Goal: Task Accomplishment & Management: Manage account settings

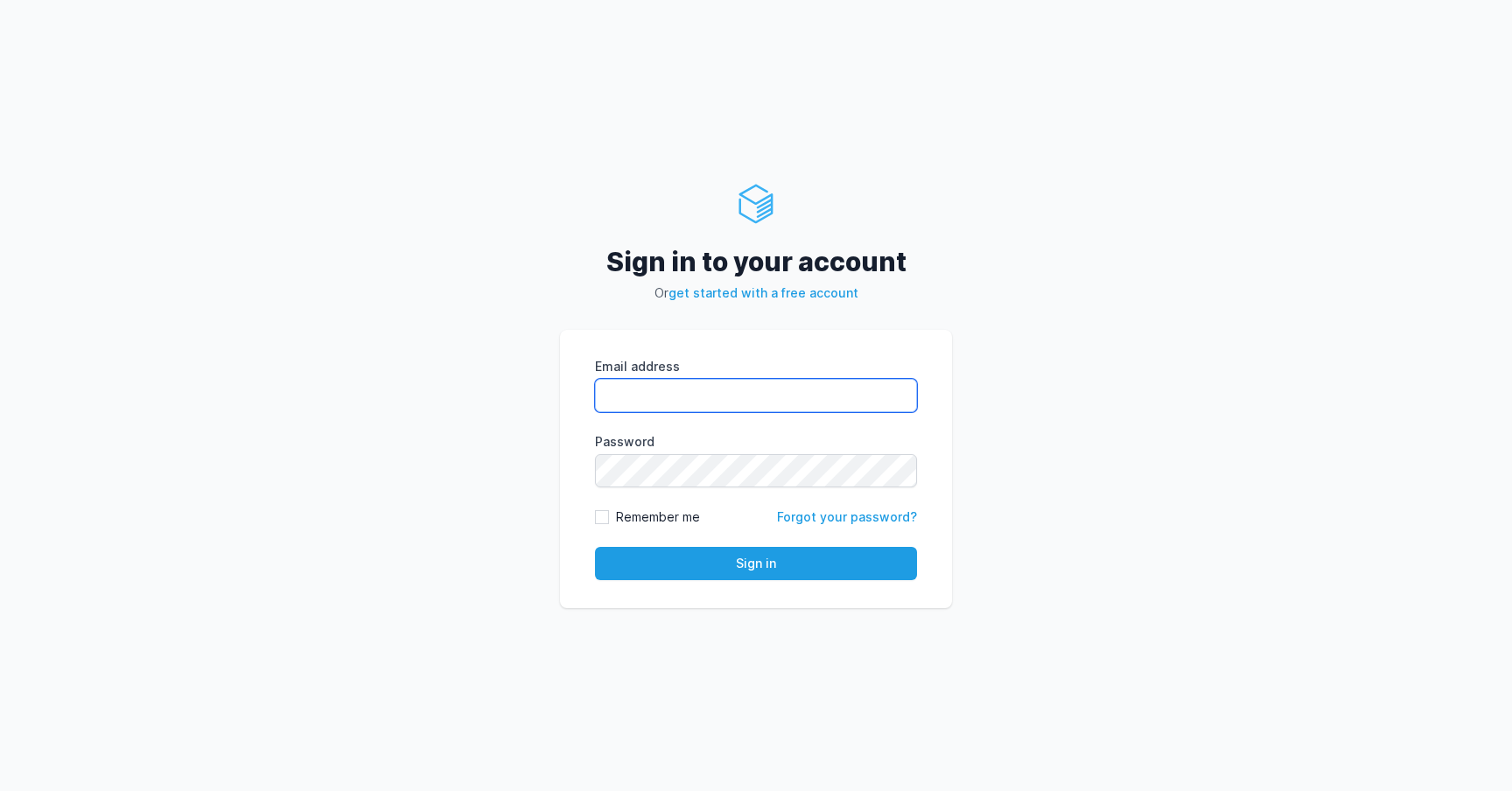
type input "melad@rentola.com"
click at [595, 547] on button "Sign in" at bounding box center [756, 564] width 322 height 33
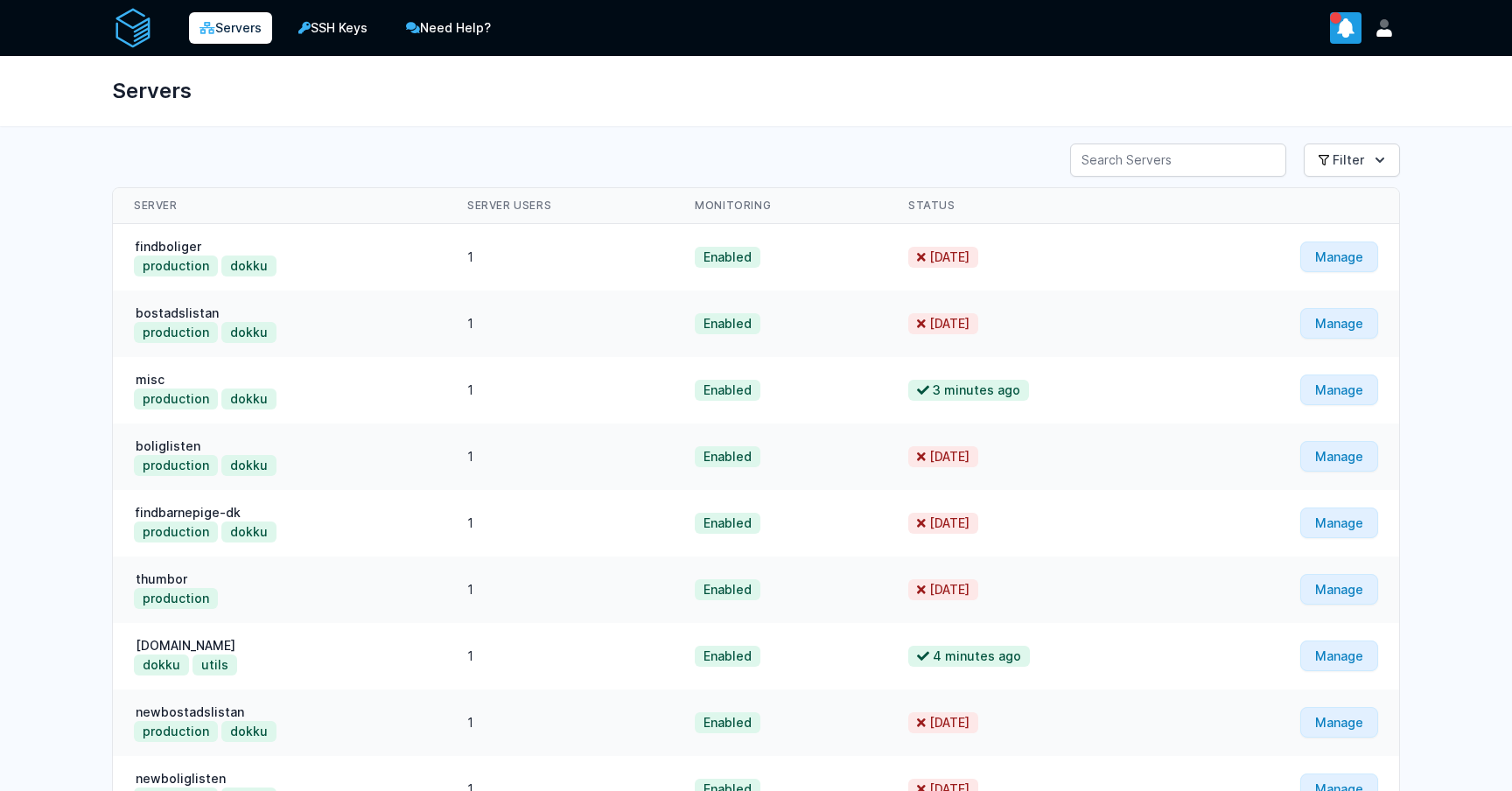
click at [1347, 23] on icon "show notifications" at bounding box center [1346, 29] width 17 height 19
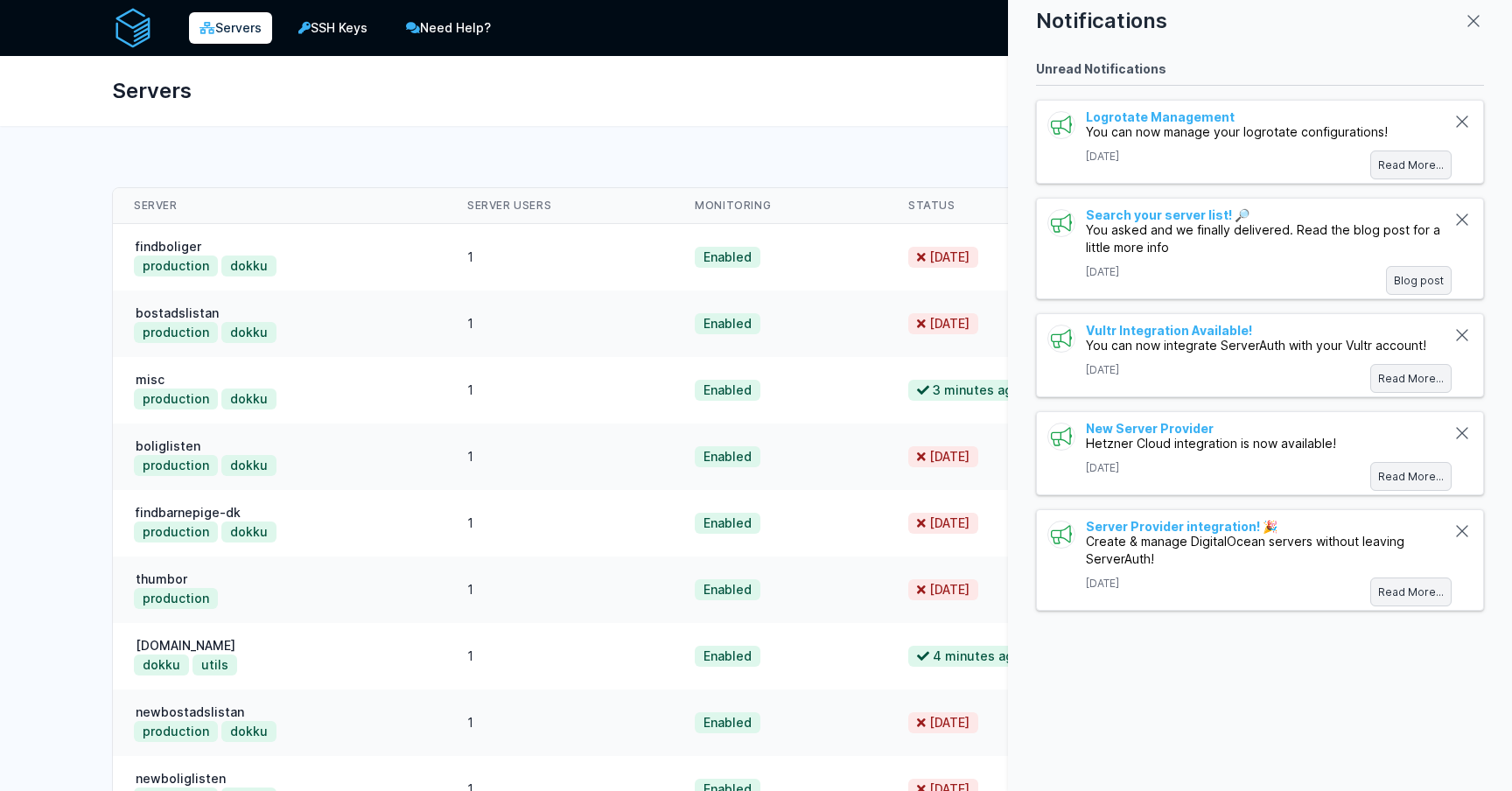
click at [915, 83] on div at bounding box center [756, 395] width 1512 height 791
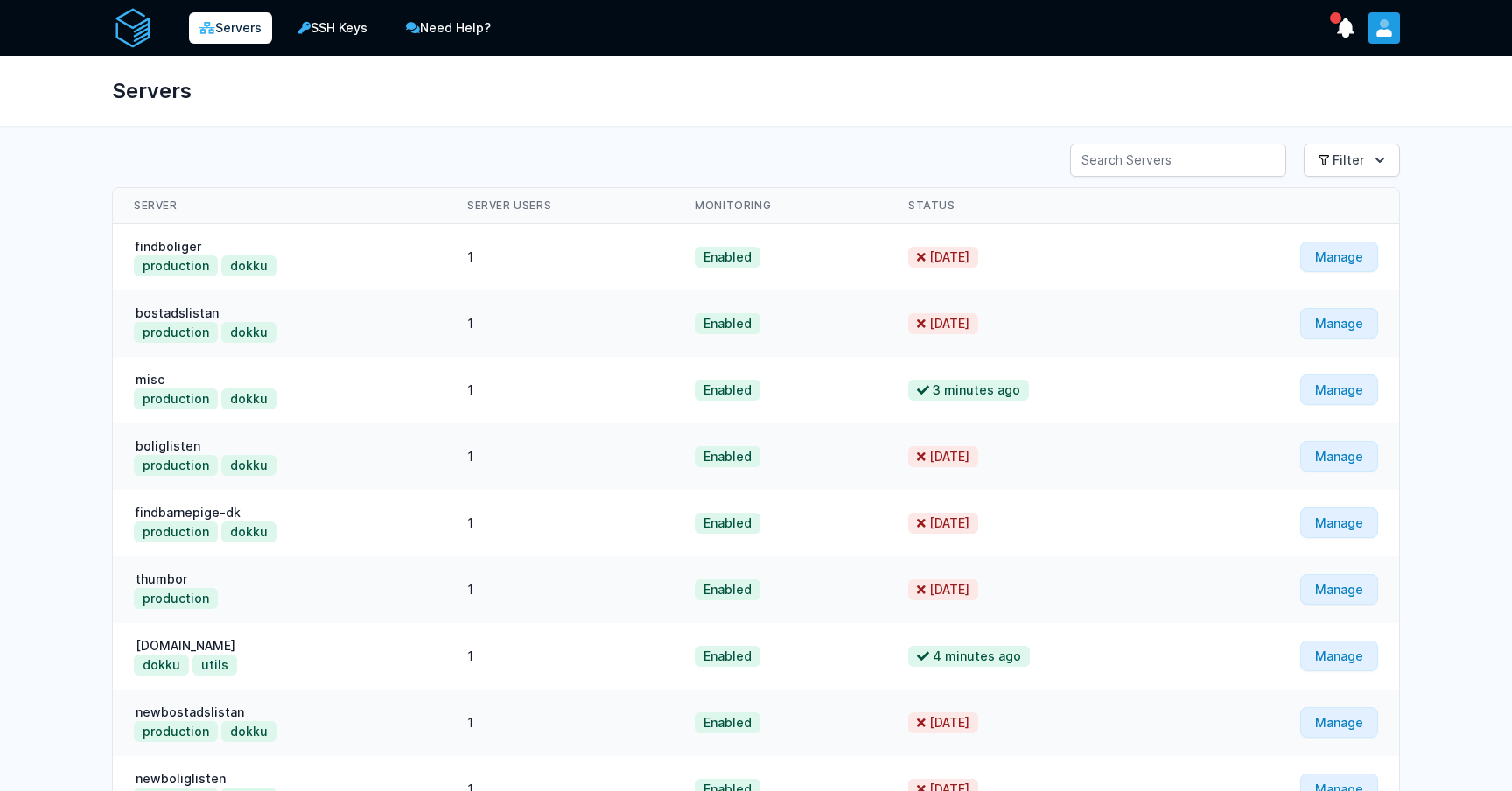
click at [1379, 27] on icon "User menu" at bounding box center [1384, 28] width 18 height 18
click at [1363, 255] on link "Manage" at bounding box center [1340, 257] width 78 height 31
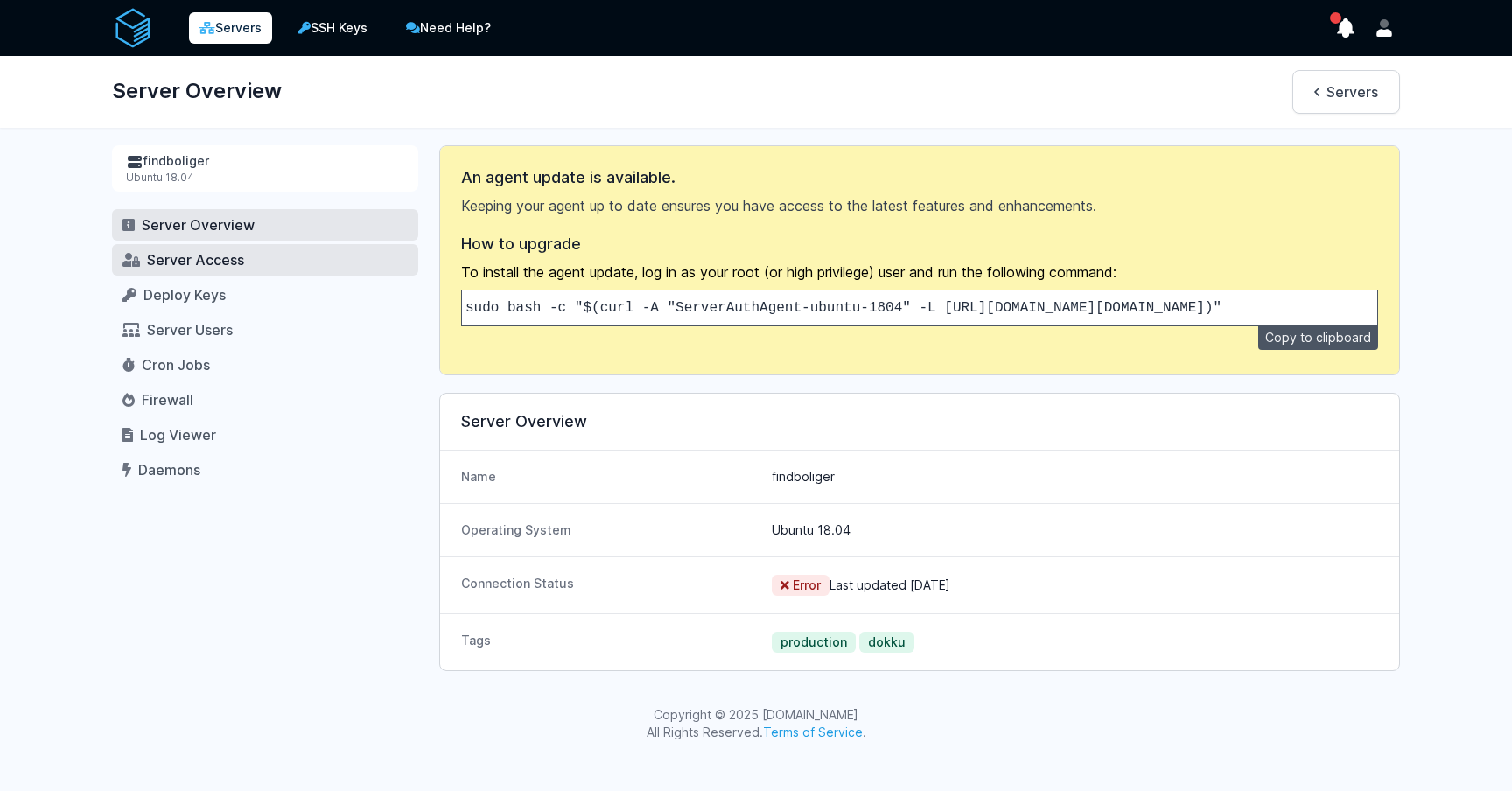
click at [255, 274] on link "Server Access" at bounding box center [265, 260] width 306 height 32
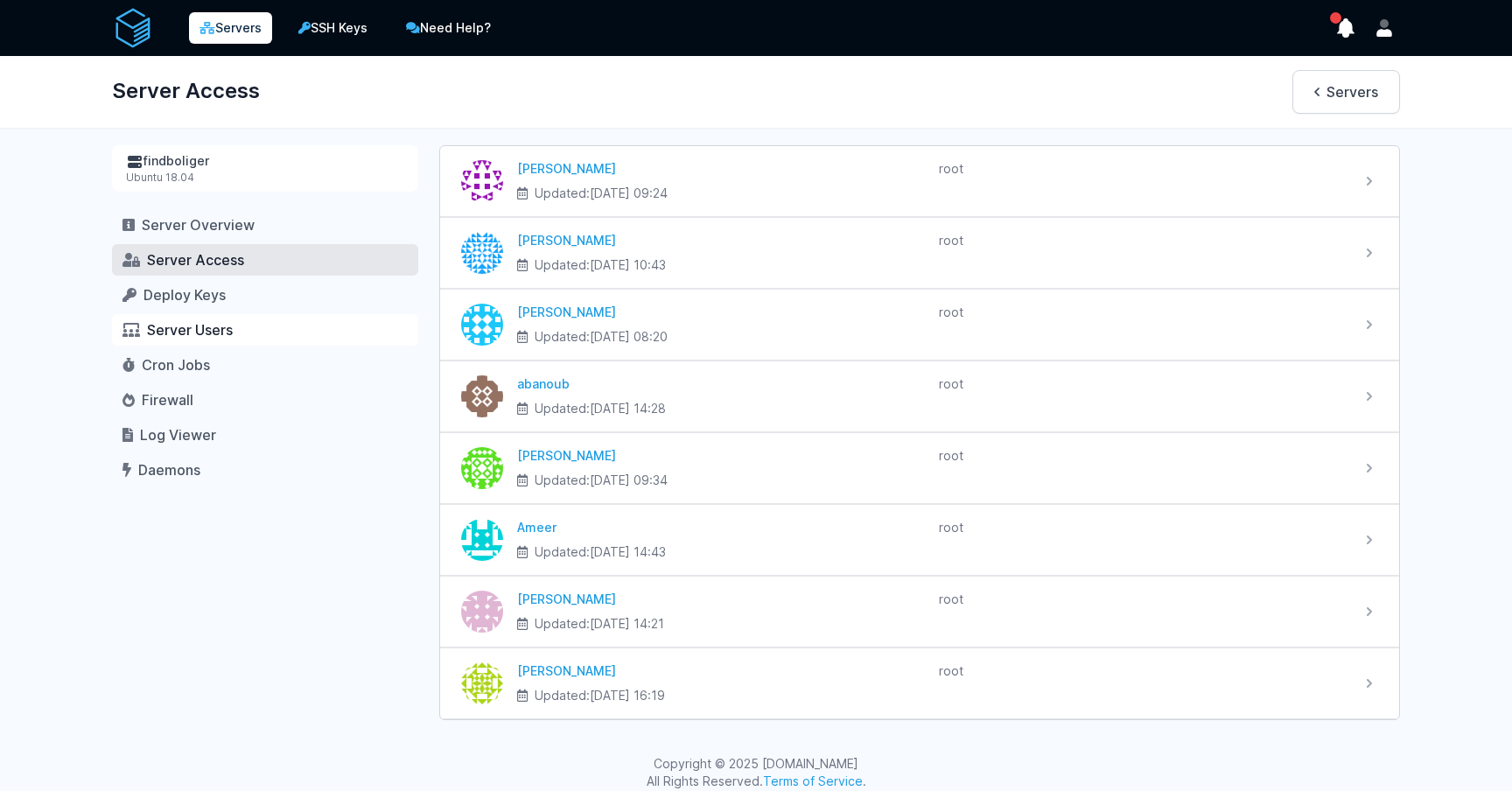
scroll to position [17, 0]
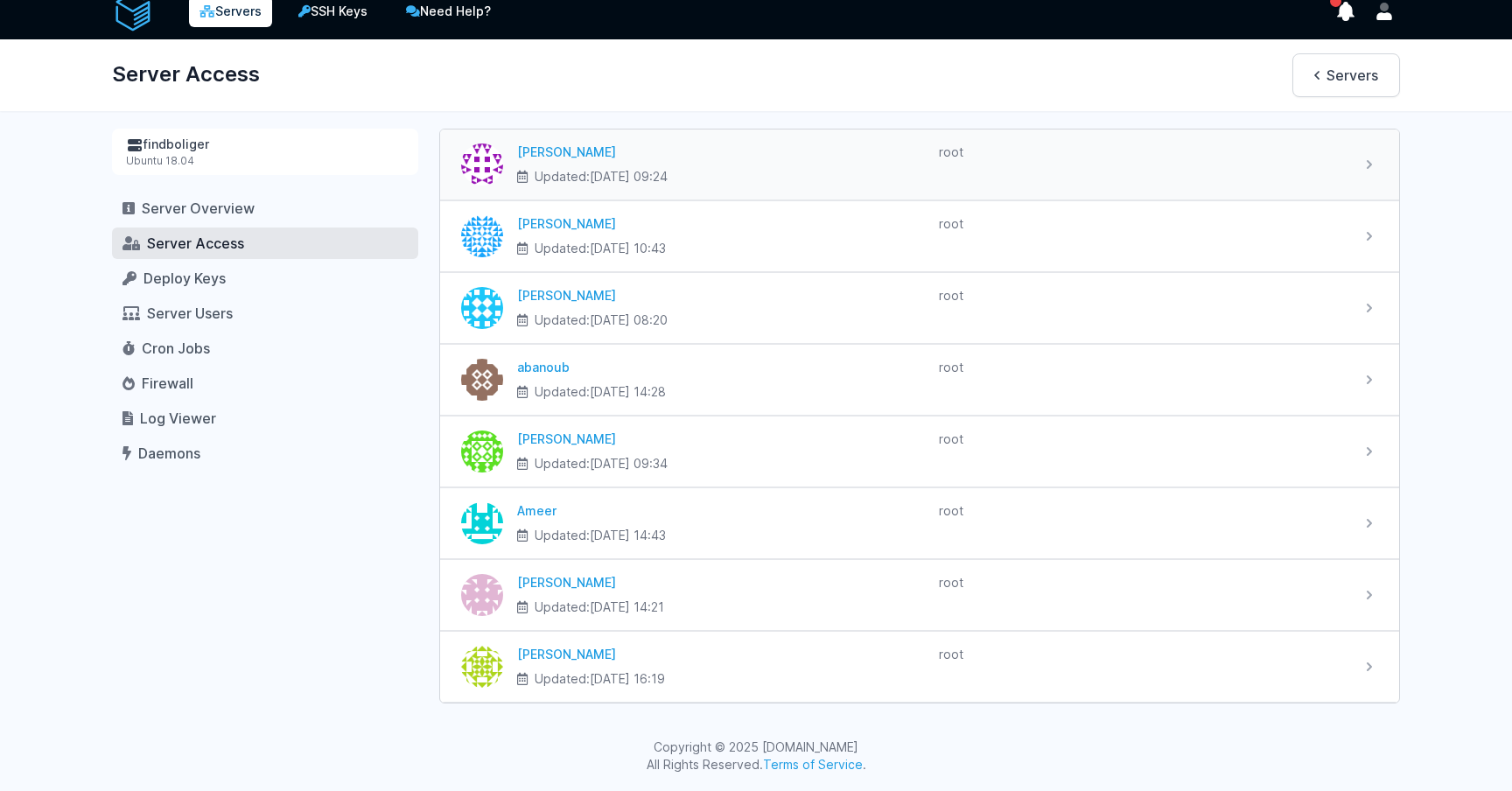
click at [1137, 176] on div "root" at bounding box center [1143, 164] width 408 height 42
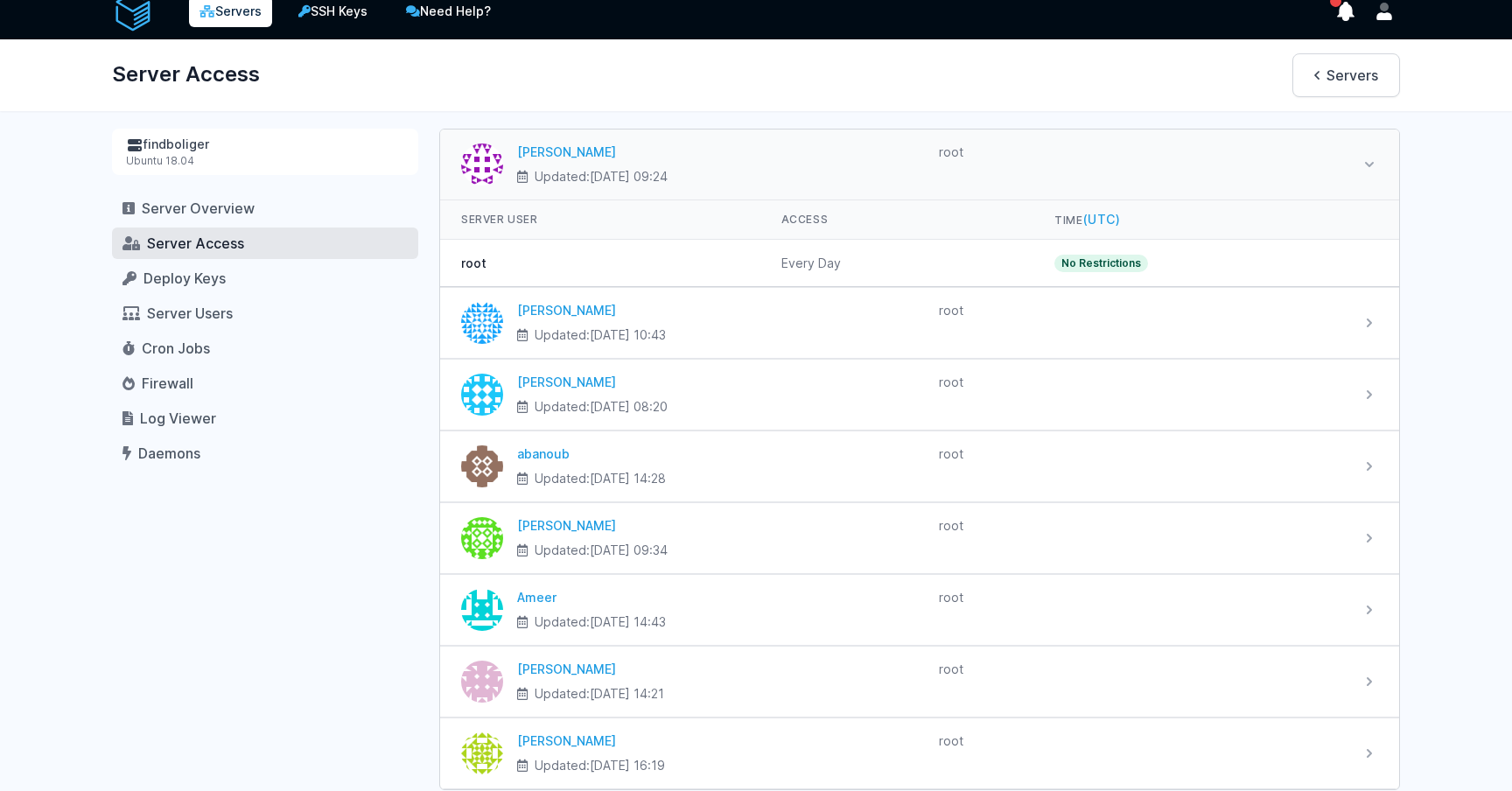
click at [1115, 184] on div "root" at bounding box center [1143, 164] width 408 height 42
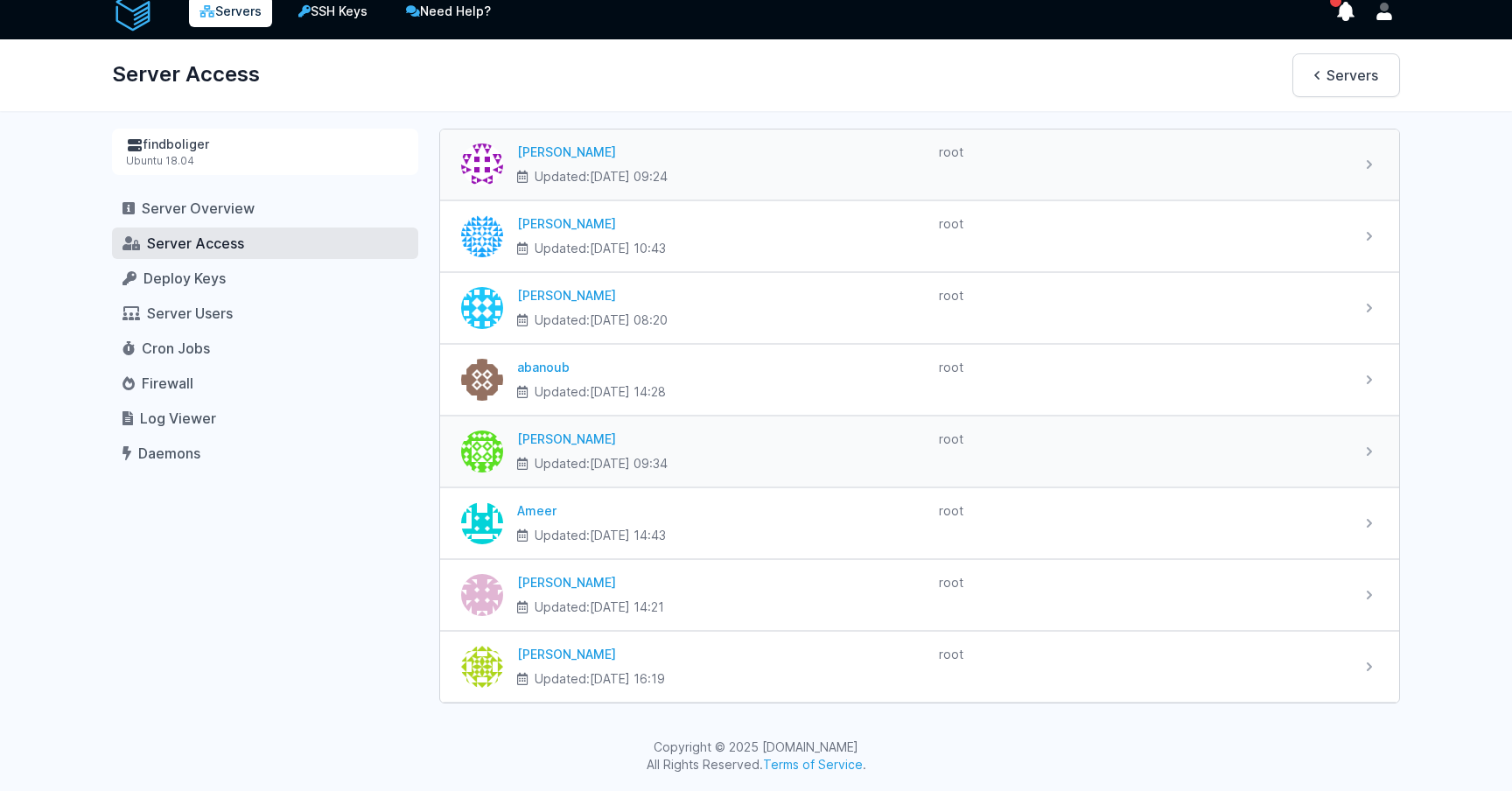
scroll to position [0, 0]
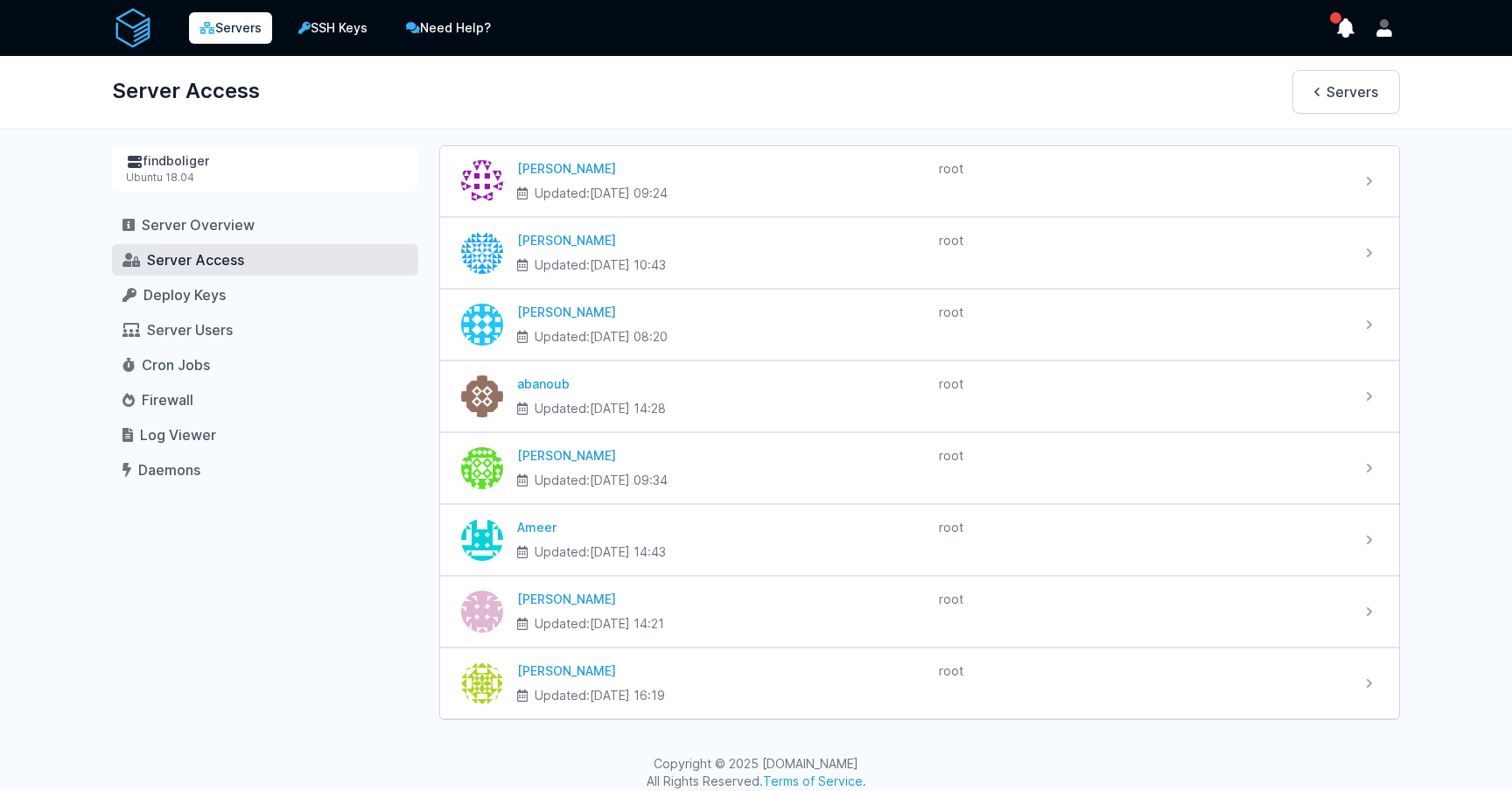
click at [139, 31] on img at bounding box center [133, 28] width 42 height 42
click at [133, 32] on img at bounding box center [133, 28] width 42 height 42
click at [132, 83] on h1 "Server Access" at bounding box center [186, 91] width 148 height 42
click at [1395, 92] on link "Servers" at bounding box center [1346, 92] width 108 height 44
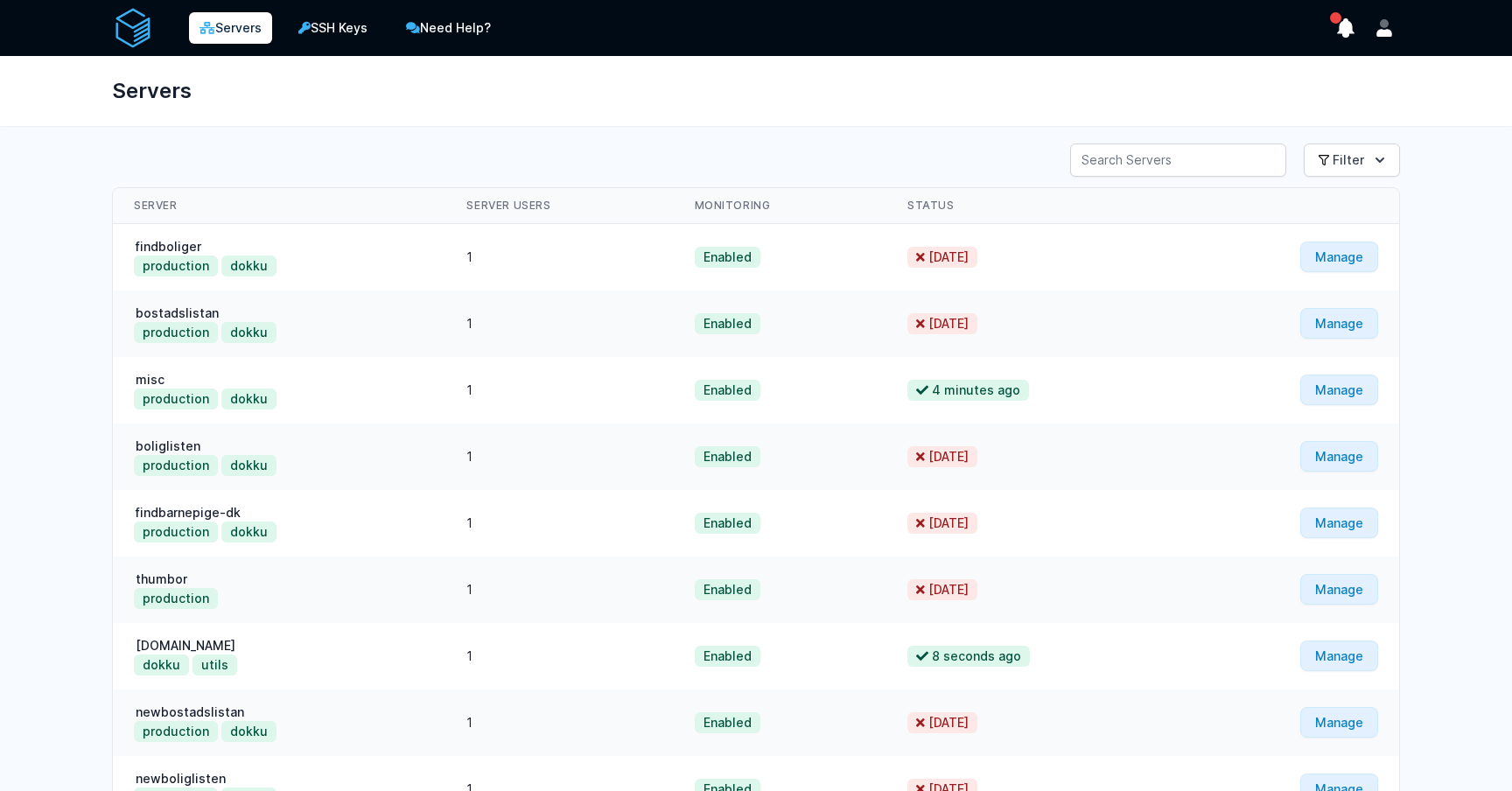
scroll to position [220, 0]
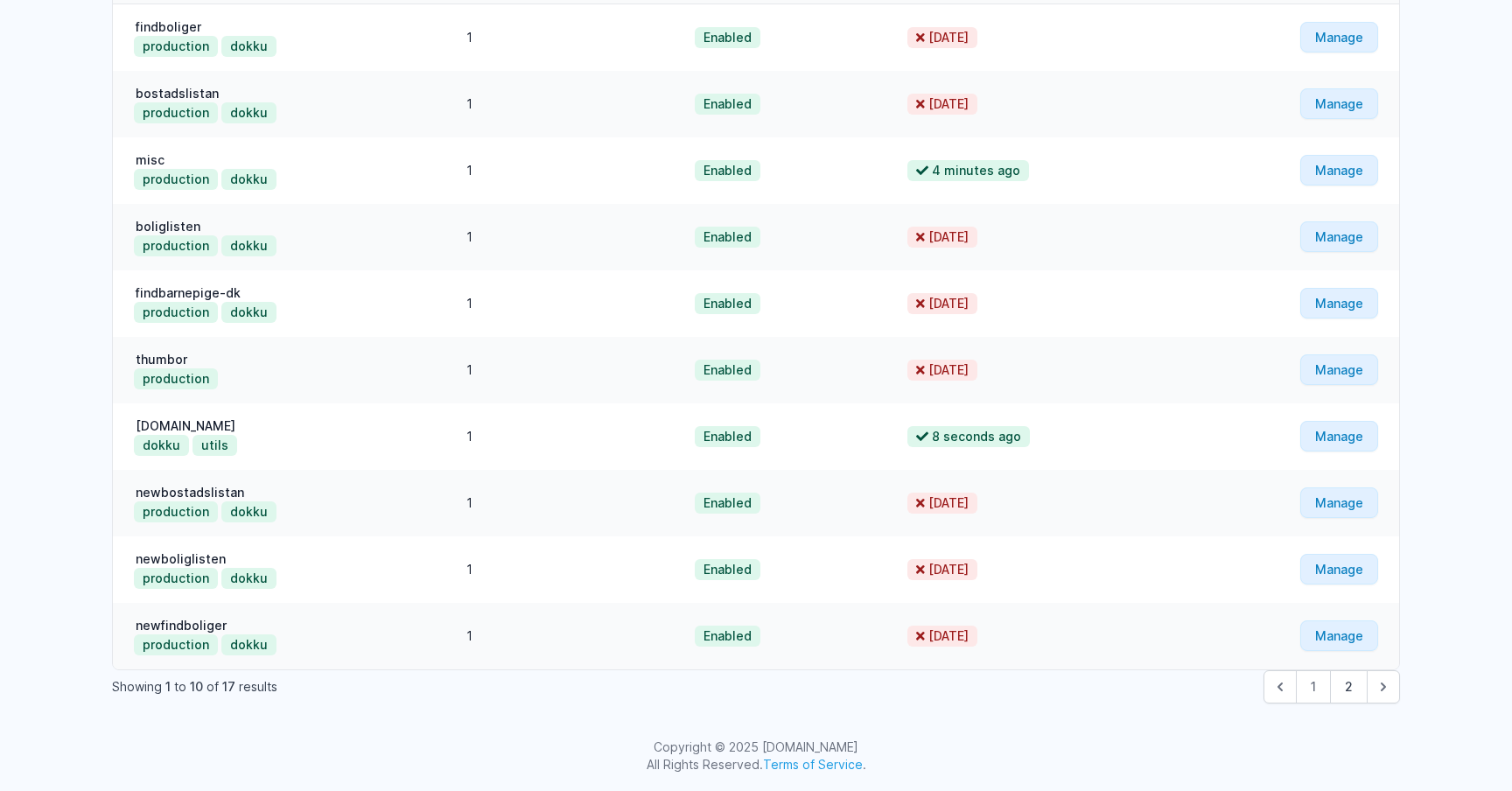
click at [1338, 453] on td "Manage" at bounding box center [1290, 437] width 216 height 67
click at [1337, 445] on link "Manage" at bounding box center [1340, 436] width 78 height 31
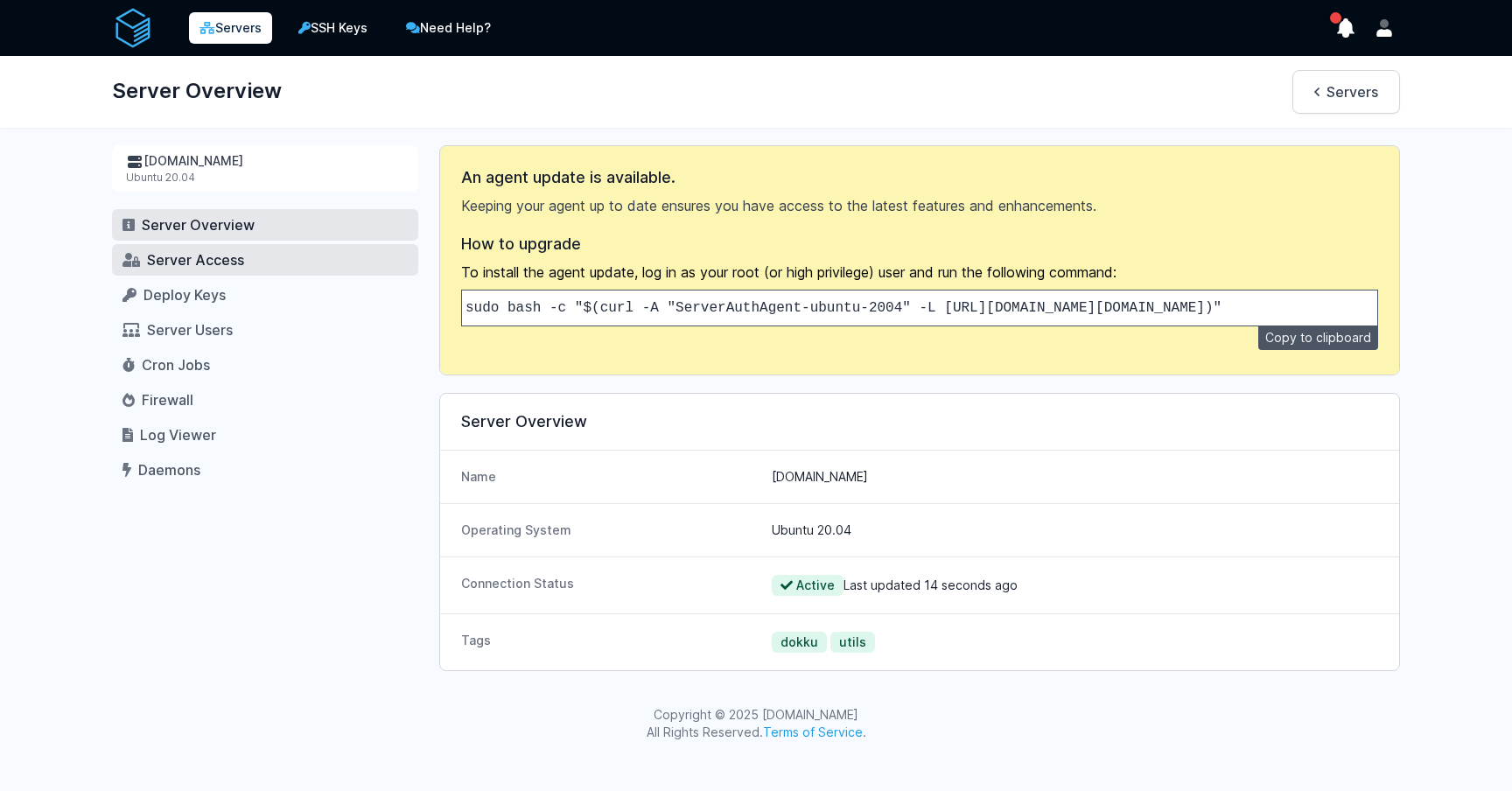
click at [263, 269] on link "Server Access" at bounding box center [265, 260] width 306 height 32
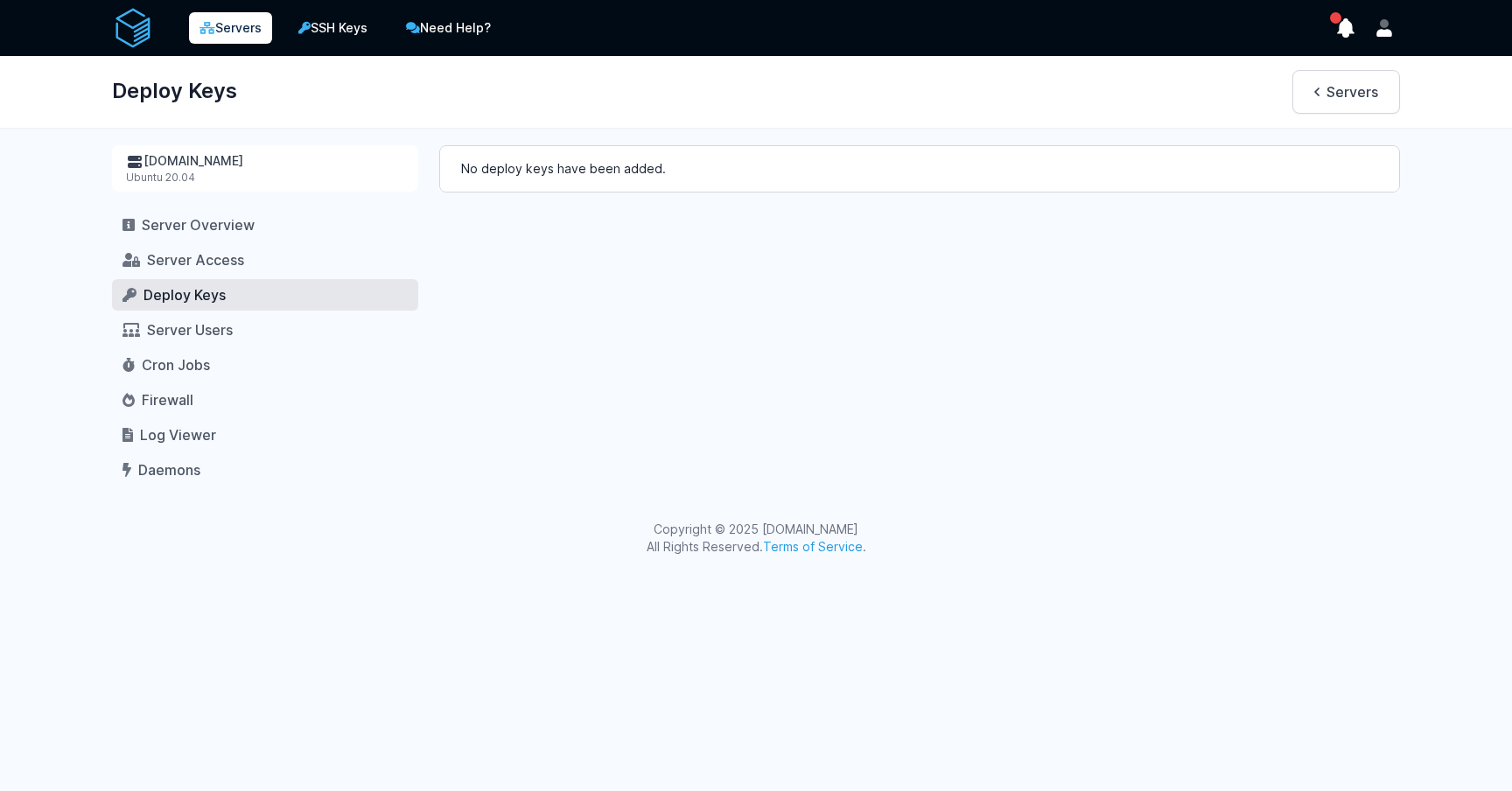
click at [310, 317] on link "Server Users" at bounding box center [265, 330] width 306 height 32
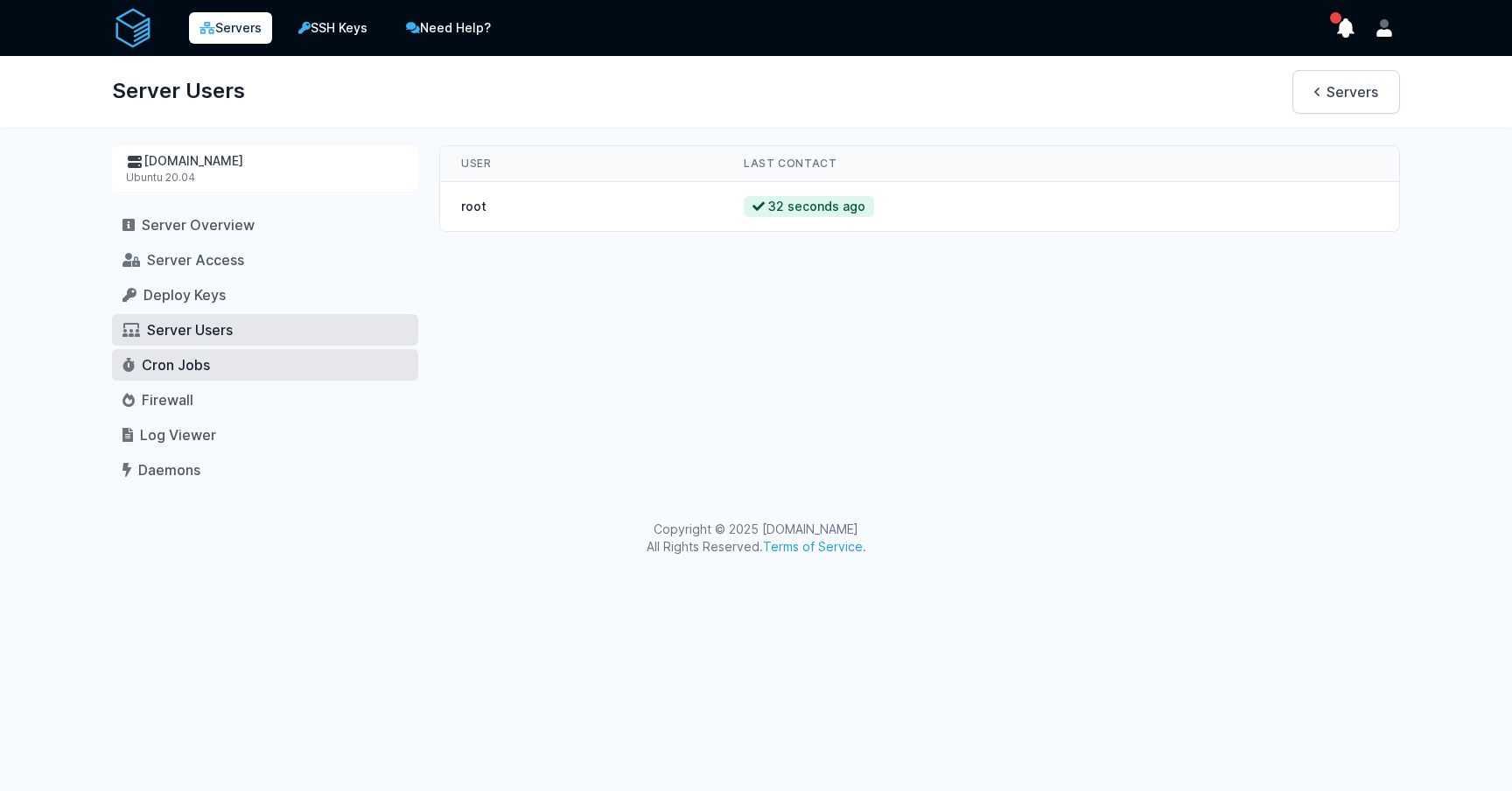
click at [284, 364] on link "Cron Jobs" at bounding box center [265, 365] width 306 height 32
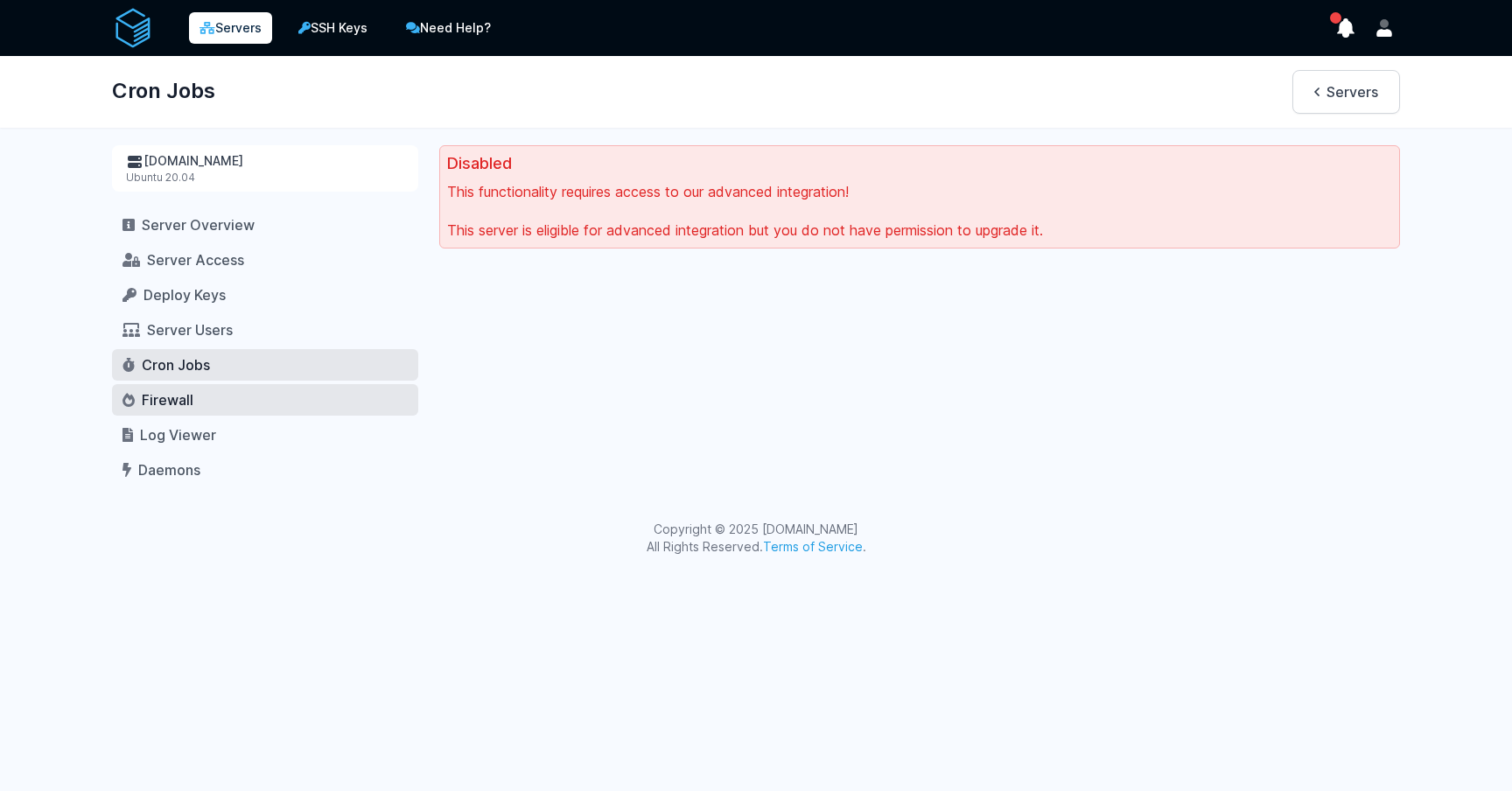
click at [273, 391] on link "Firewall" at bounding box center [265, 400] width 306 height 32
click at [146, 32] on img at bounding box center [133, 28] width 42 height 42
click at [136, 33] on img at bounding box center [133, 28] width 42 height 42
click at [141, 32] on img at bounding box center [133, 28] width 42 height 42
click at [1340, 19] on icon "show notifications" at bounding box center [1346, 28] width 24 height 24
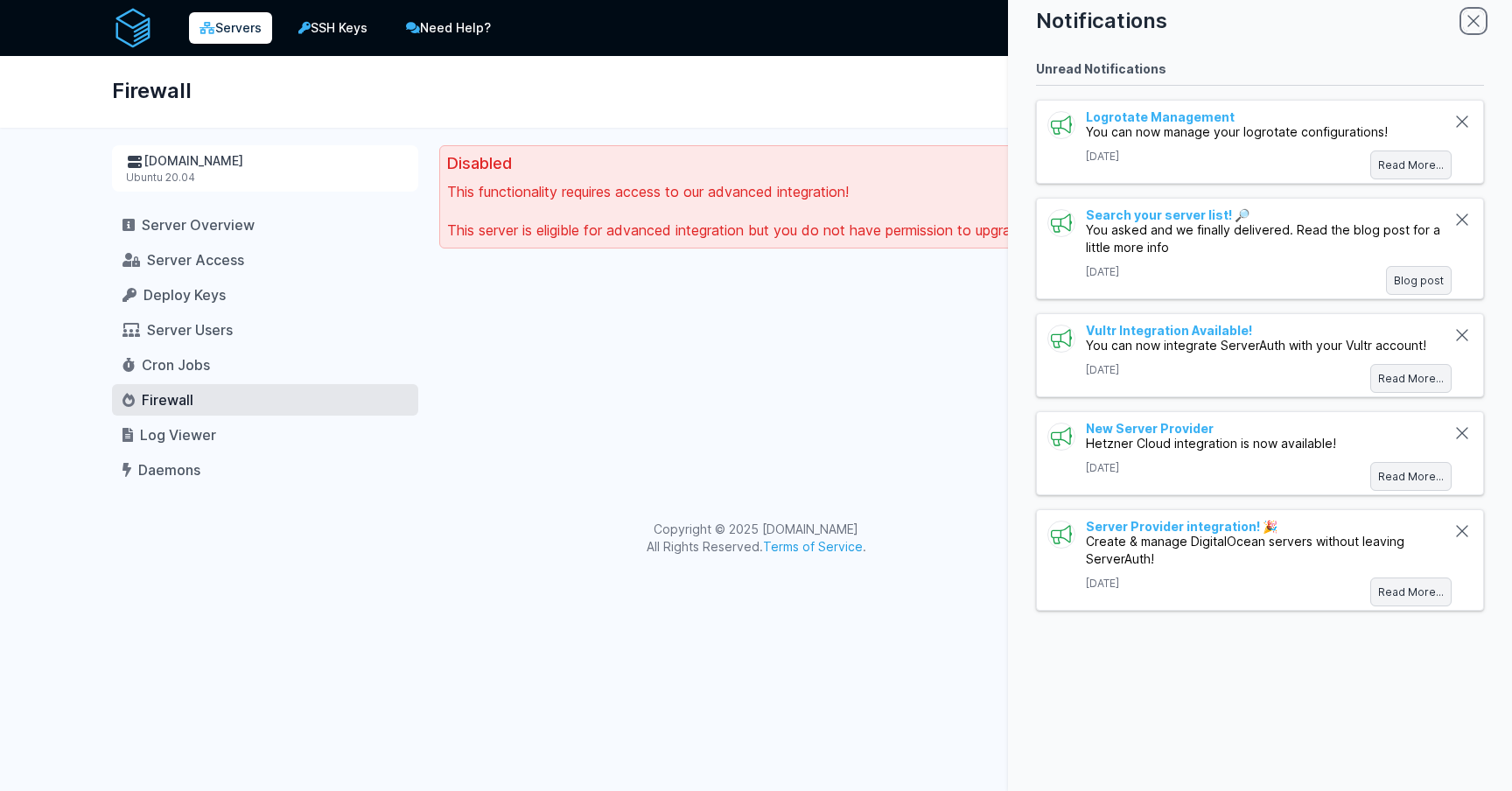
click at [1474, 21] on icon "close modal" at bounding box center [1473, 20] width 10 height 10
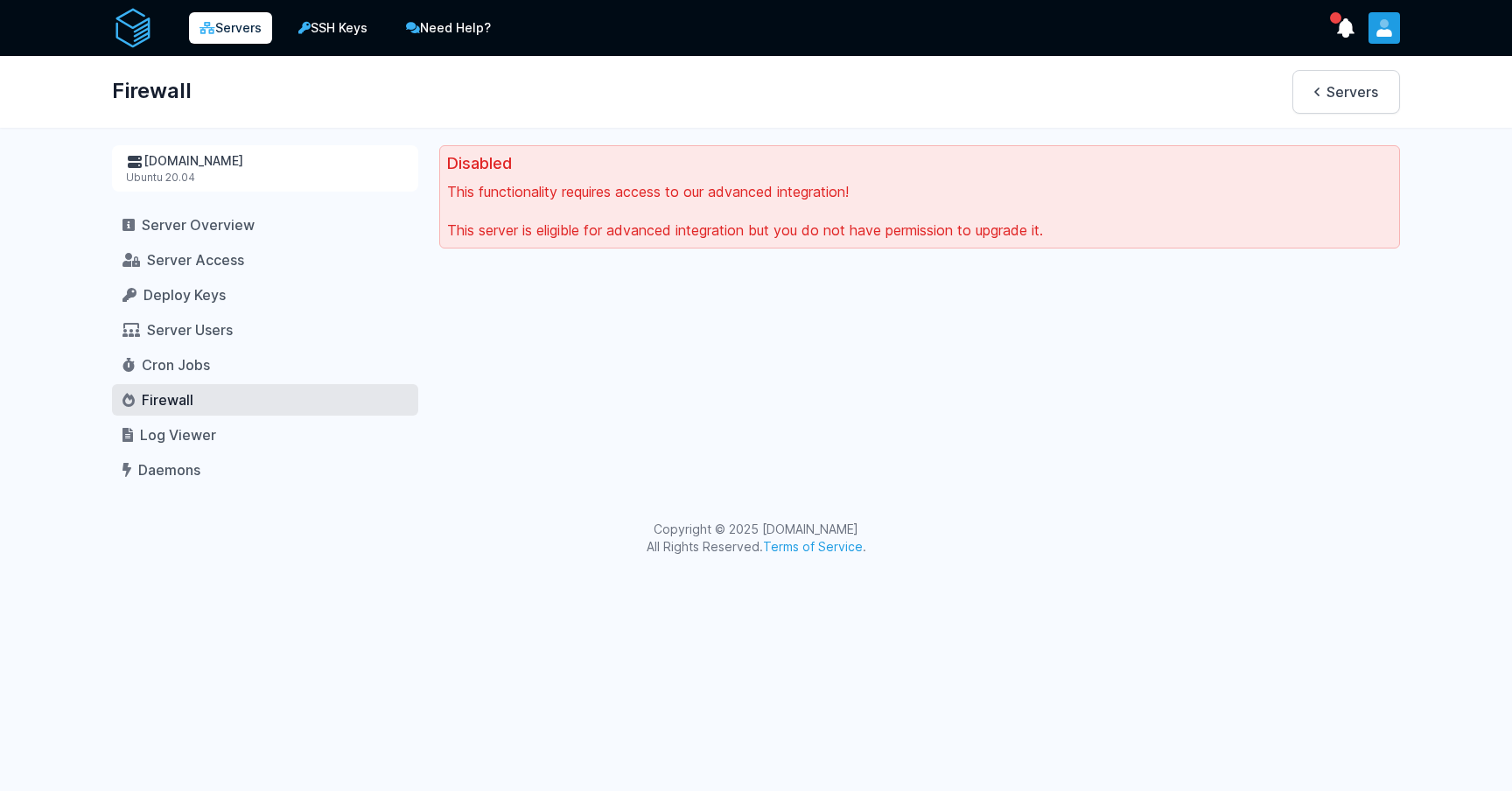
click at [1380, 33] on icon "User menu" at bounding box center [1384, 32] width 16 height 7
click at [1257, 134] on link "Logout" at bounding box center [1315, 140] width 168 height 32
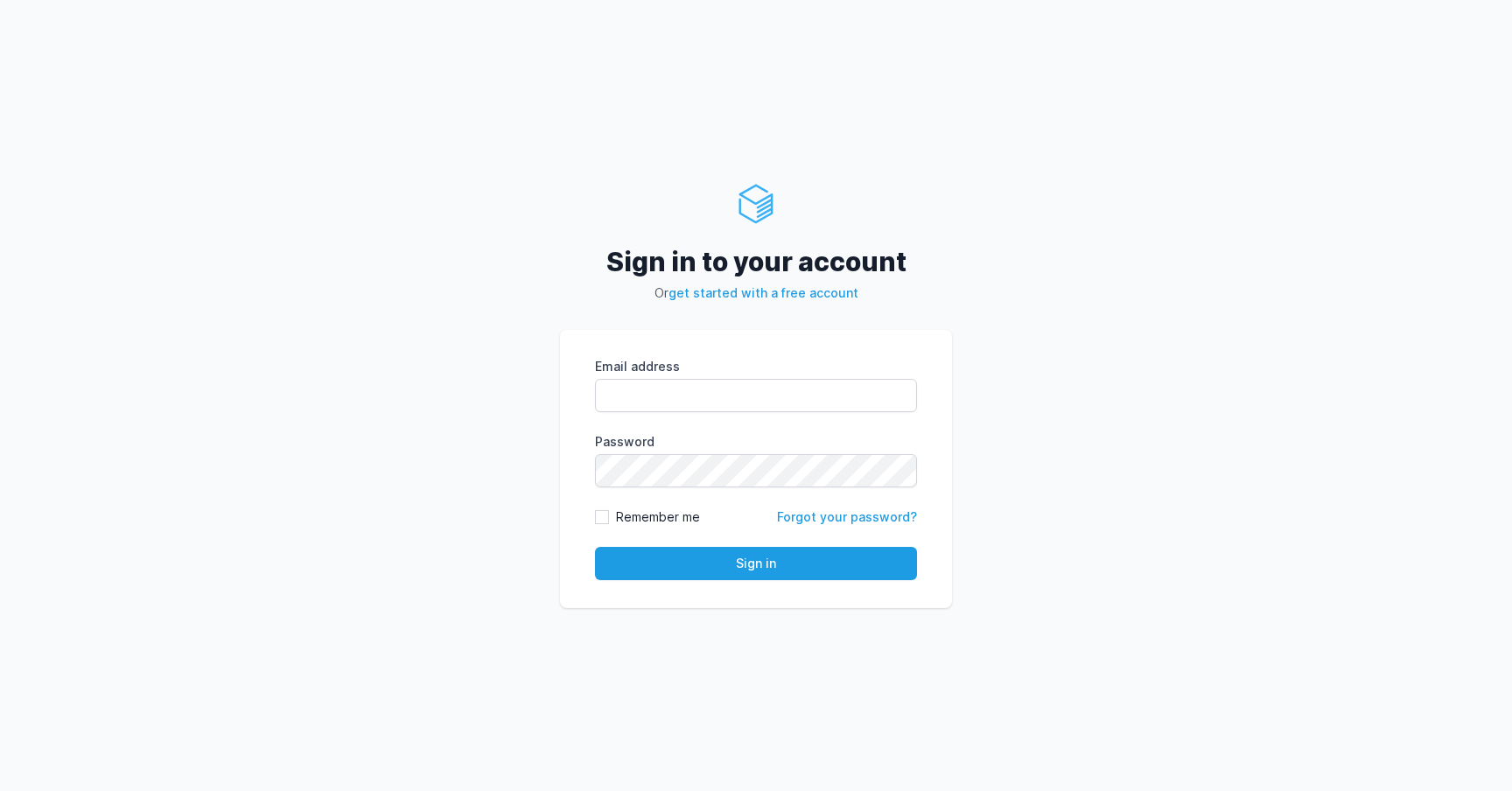
click at [668, 425] on form "Email address eyJpdiI6IkFFVzQ2cnNMTGVFVklUUTY3RHdvMnc9PSIsInZhbHVlIjoiVmhzaDZOb…" at bounding box center [756, 469] width 322 height 223
click at [678, 412] on input "Email address" at bounding box center [756, 396] width 322 height 33
click at [691, 413] on form "Email address eyJpdiI6IjNvRURrb0lkWkt1UEovTHN2YWVKdWc9PSIsInZhbHVlIjoiQ2ZiM0xRV…" at bounding box center [756, 469] width 322 height 223
click at [696, 407] on input "Email address" at bounding box center [756, 396] width 322 height 33
type input "melad@rentola.com"
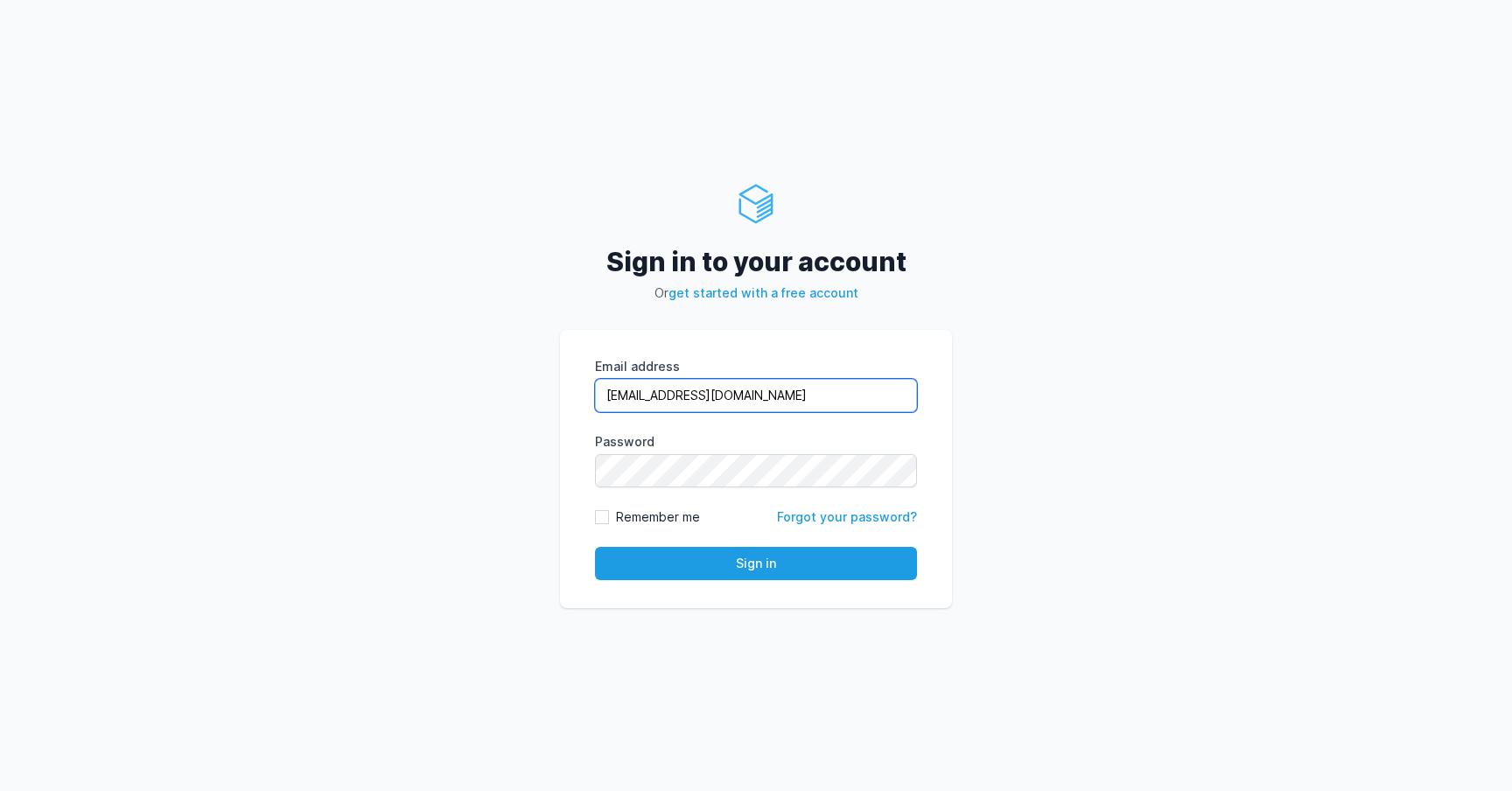
click at [595, 547] on button "Sign in" at bounding box center [756, 564] width 322 height 33
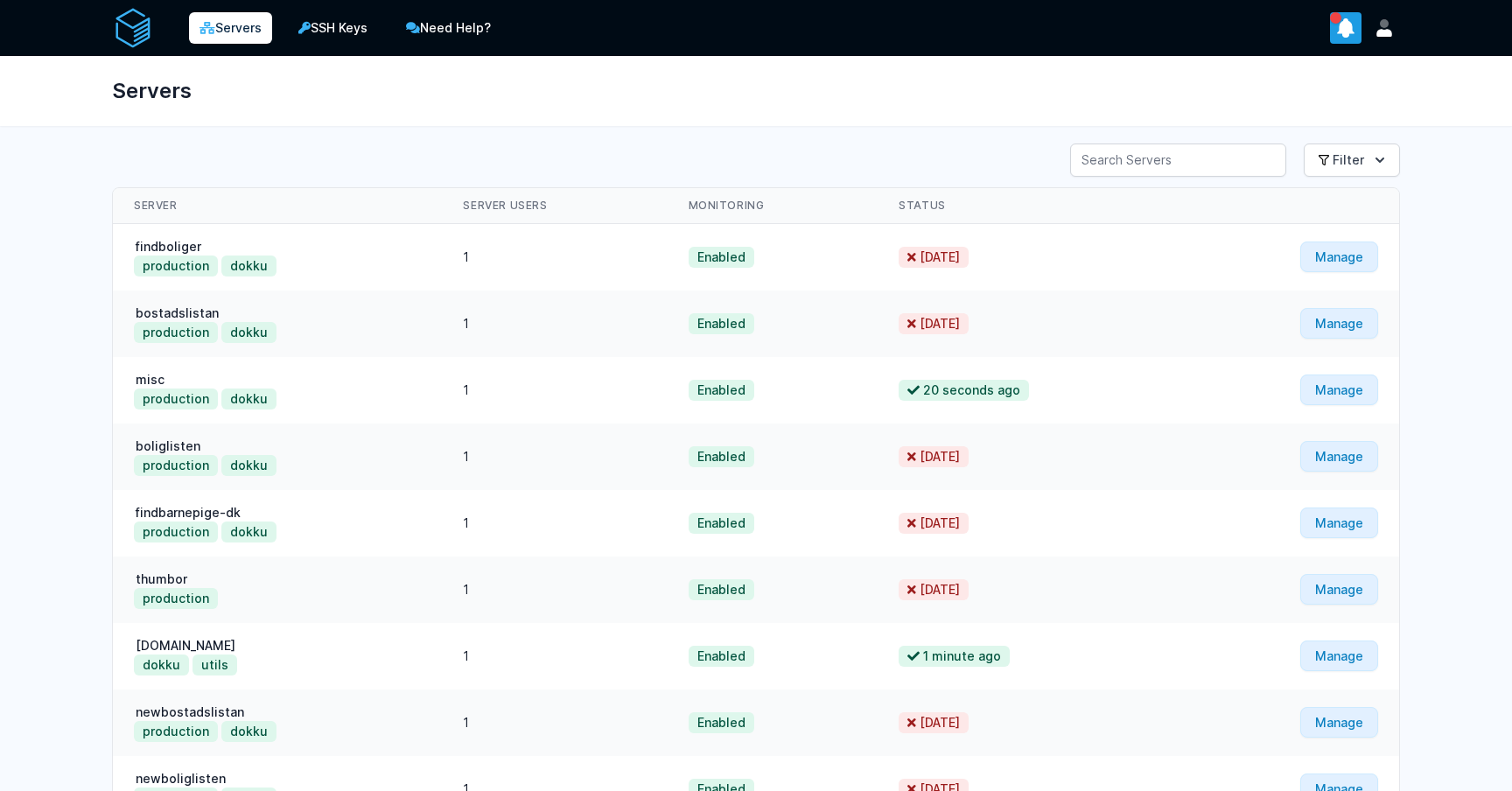
click at [1357, 31] on icon "show notifications" at bounding box center [1346, 28] width 24 height 24
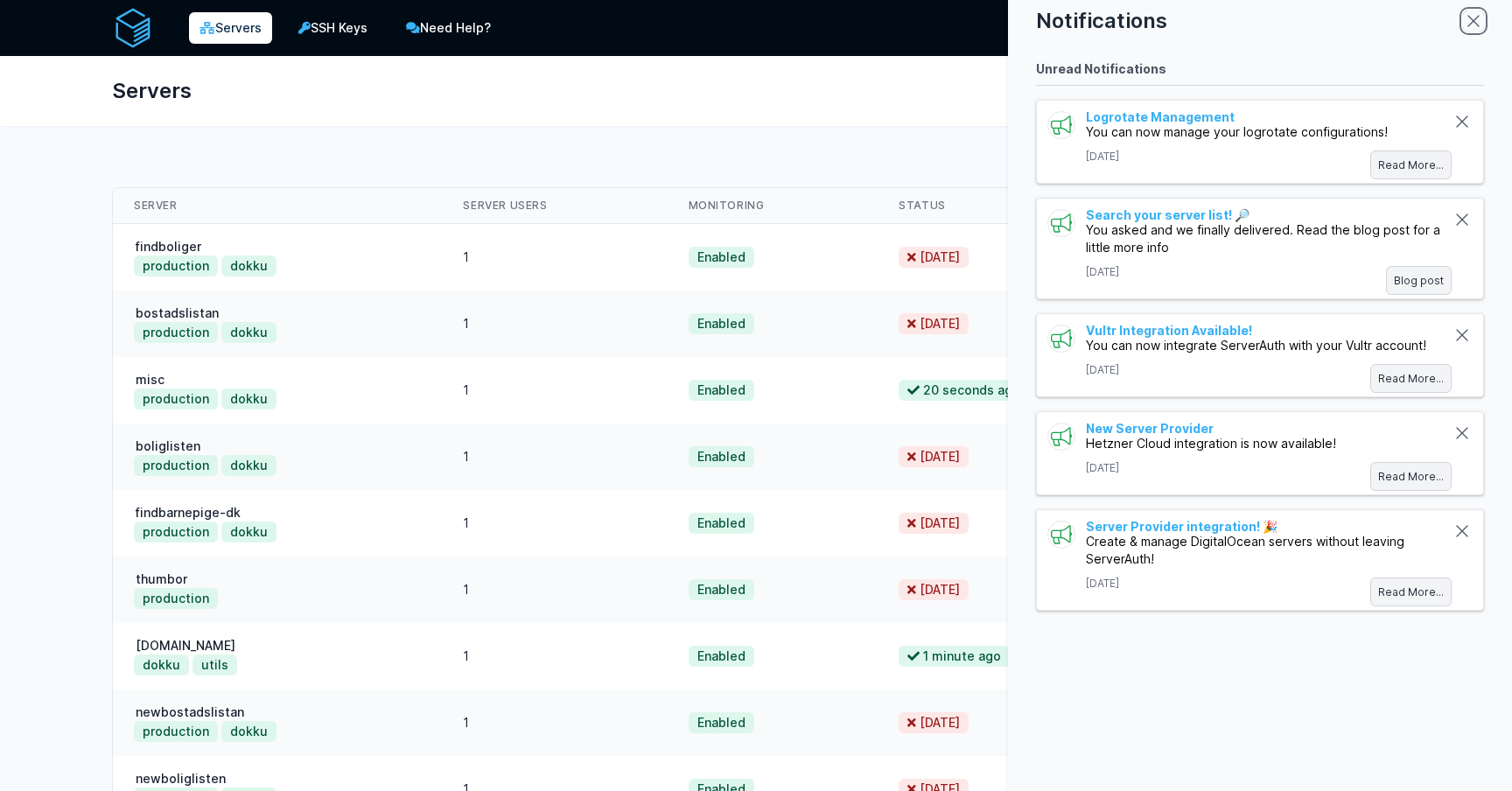
click at [1477, 21] on icon "close modal" at bounding box center [1473, 20] width 21 height 21
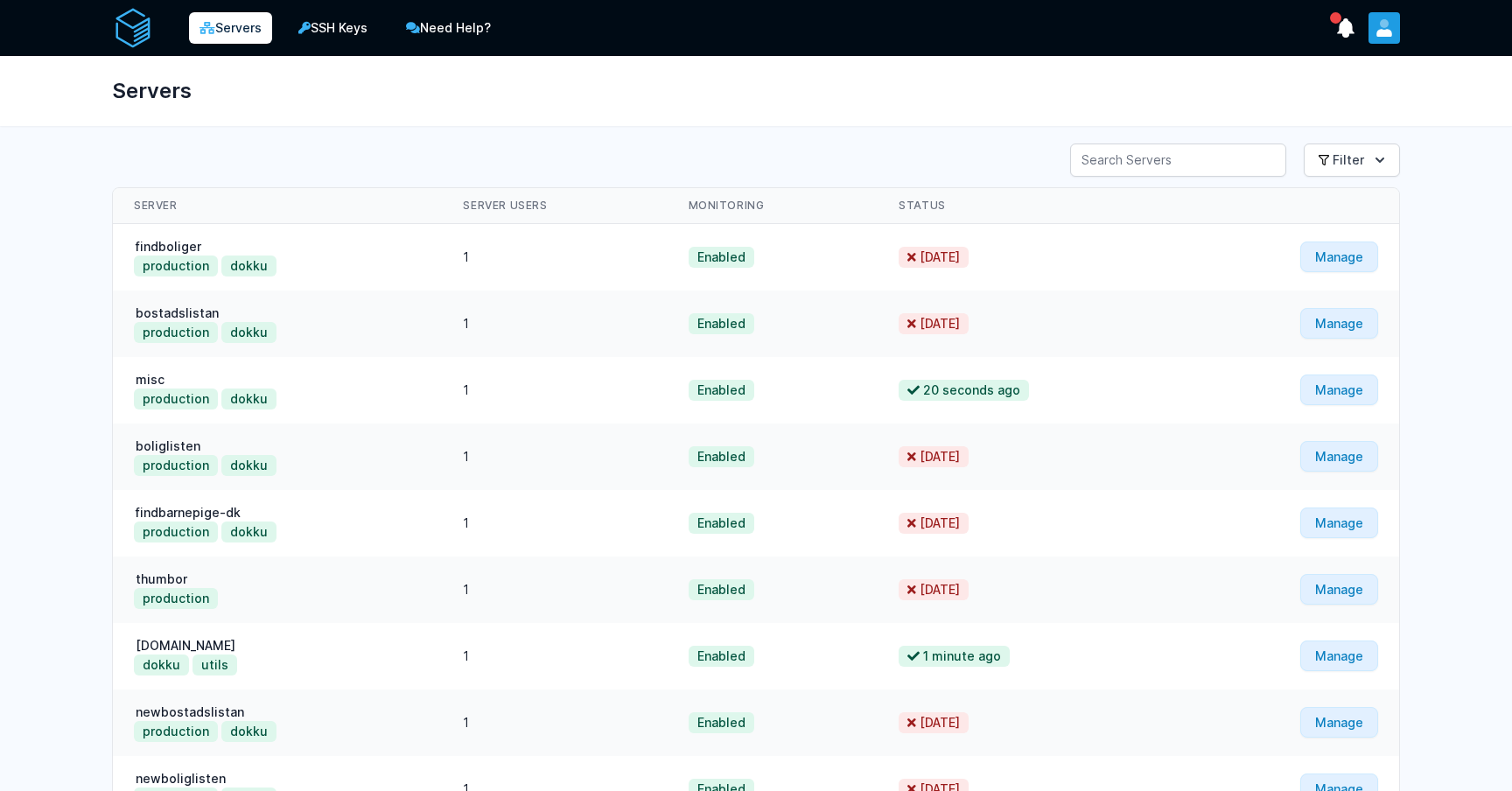
click at [1384, 26] on icon "User menu" at bounding box center [1384, 23] width 8 height 8
click at [1316, 68] on link "Your Profile" at bounding box center [1315, 70] width 168 height 32
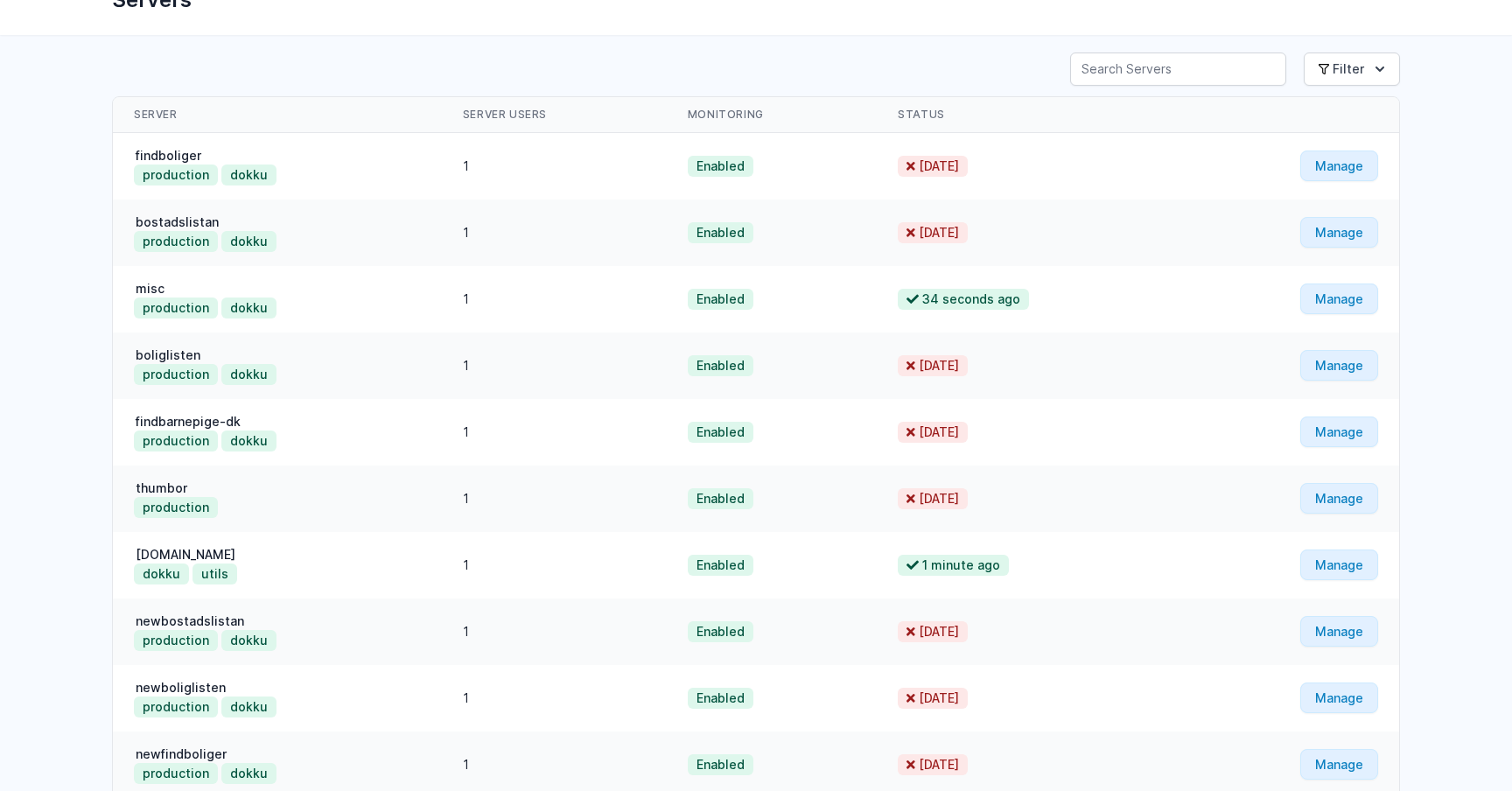
scroll to position [95, 0]
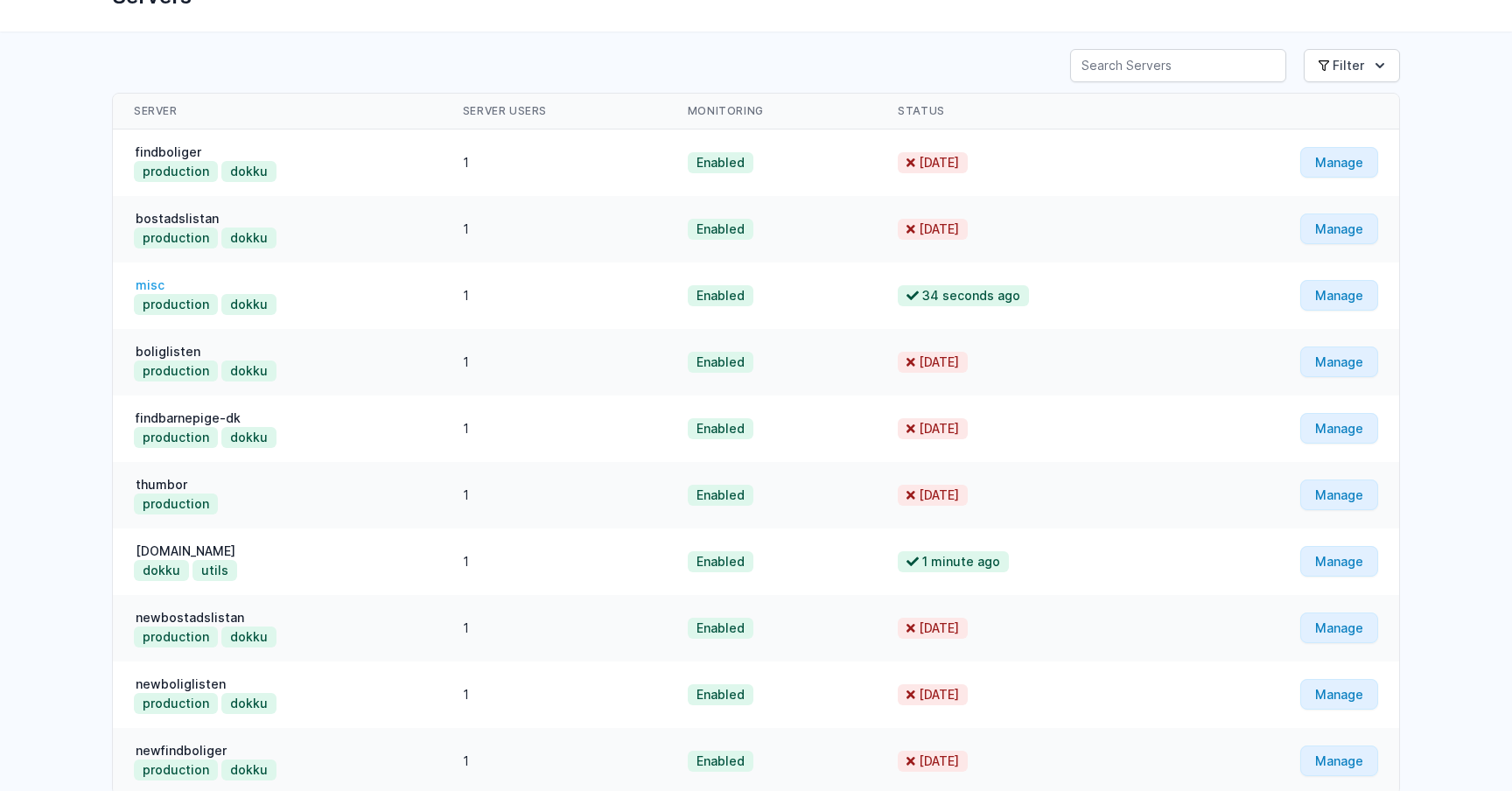
click at [159, 281] on link "misc" at bounding box center [149, 285] width 32 height 15
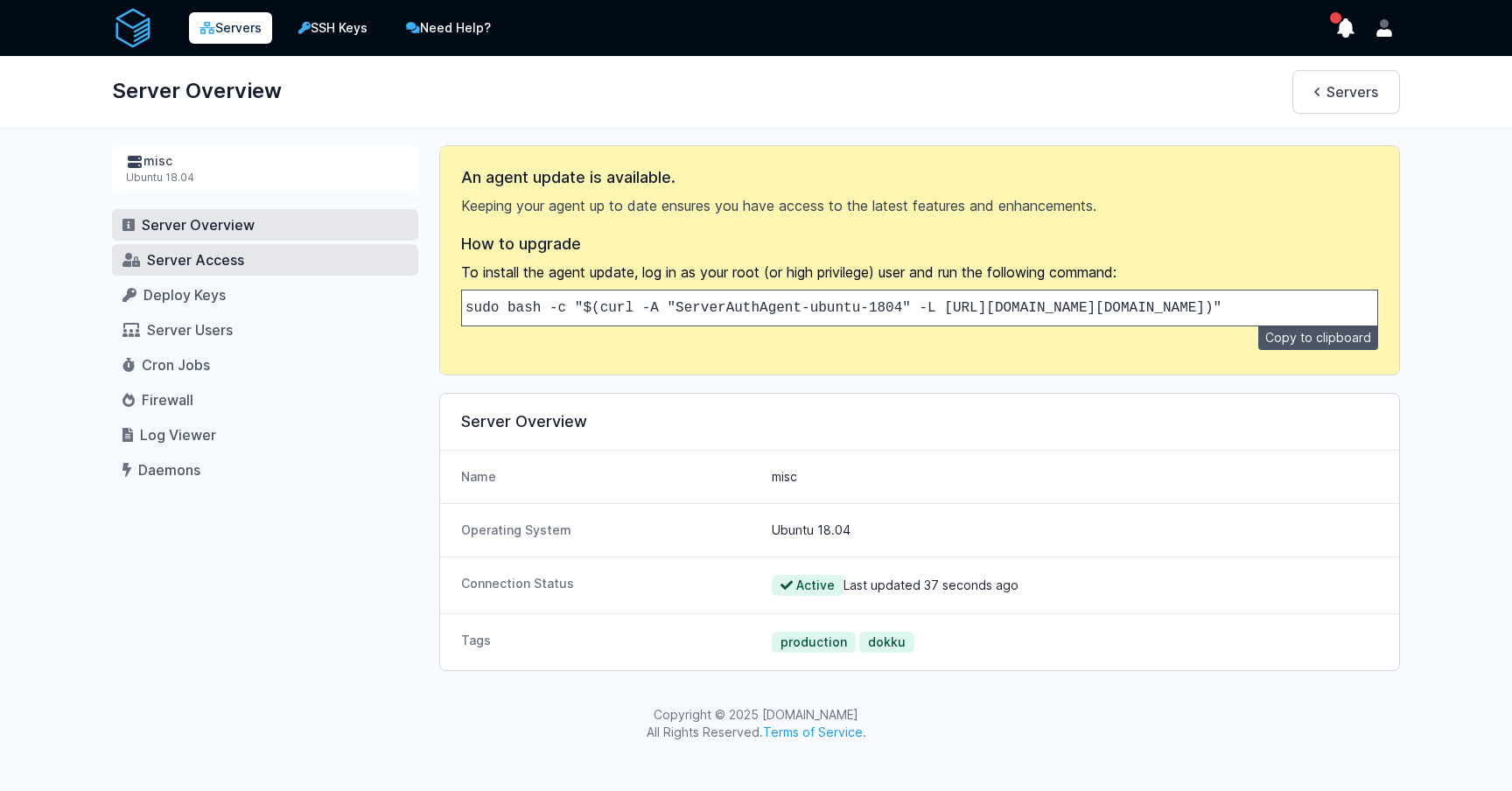
click at [168, 256] on span "Server Access" at bounding box center [196, 260] width 97 height 18
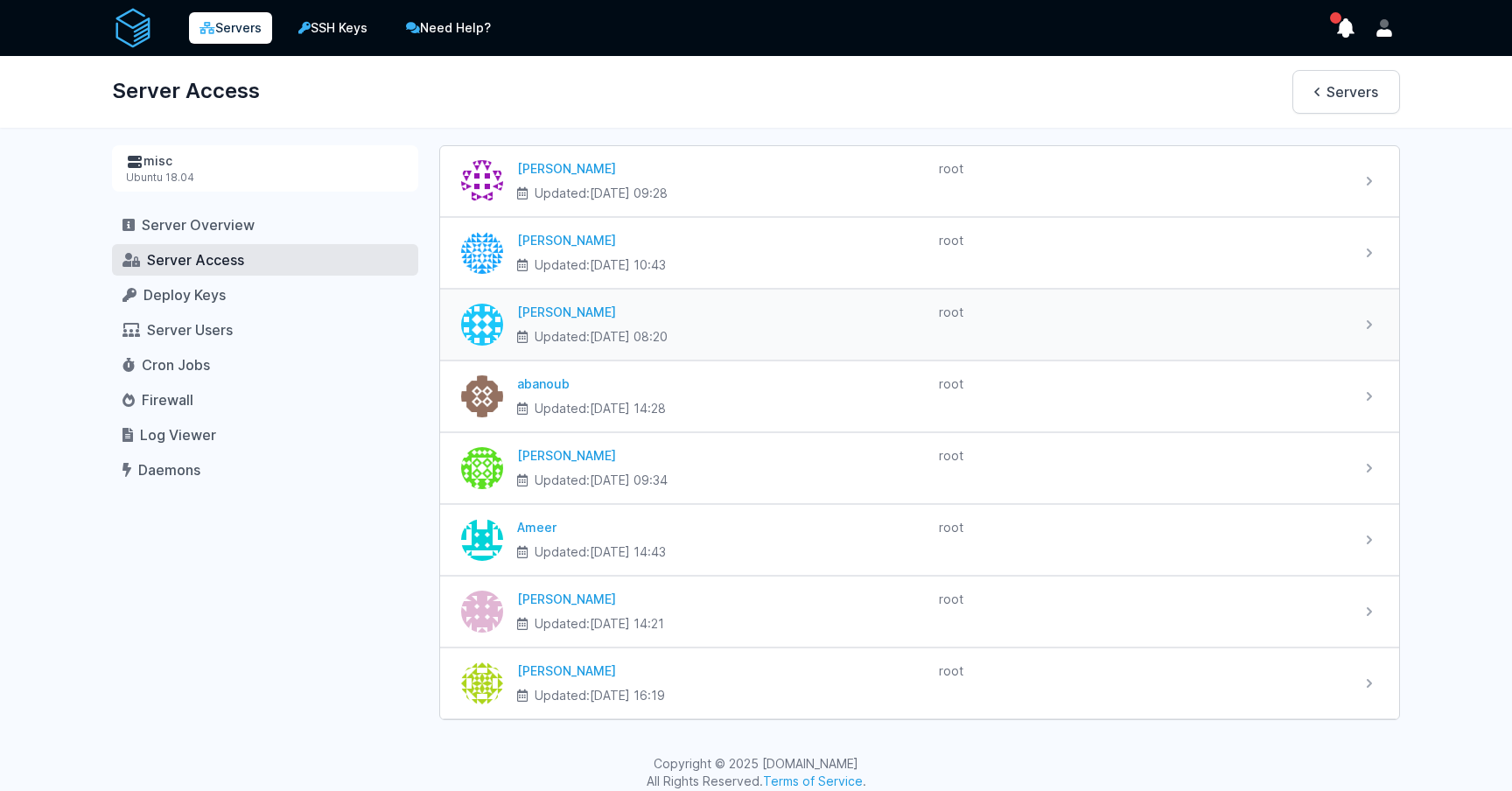
scroll to position [17, 0]
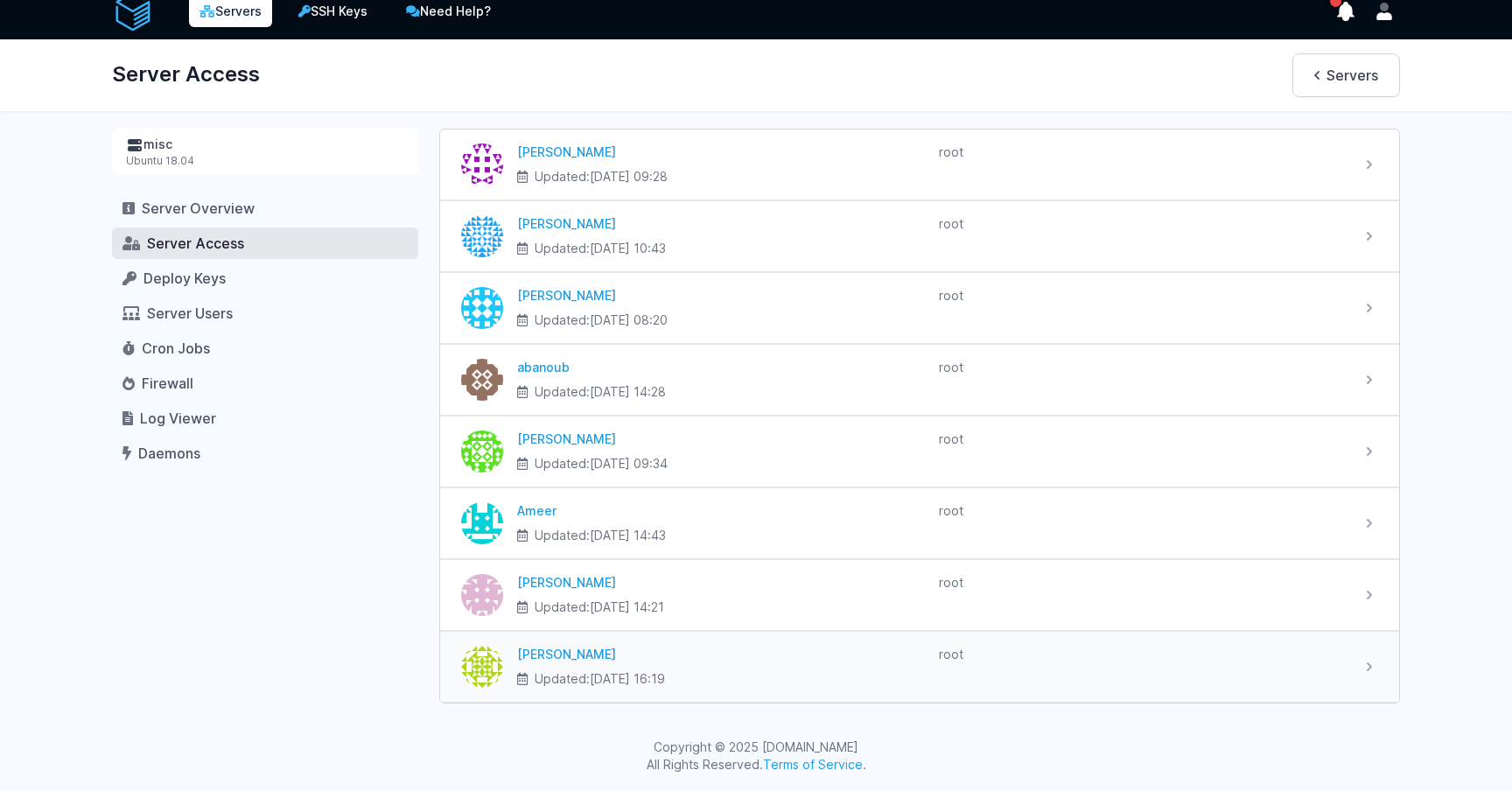
click at [858, 670] on div "Updated: 2025-06-04 at 16:19" at bounding box center [721, 679] width 408 height 18
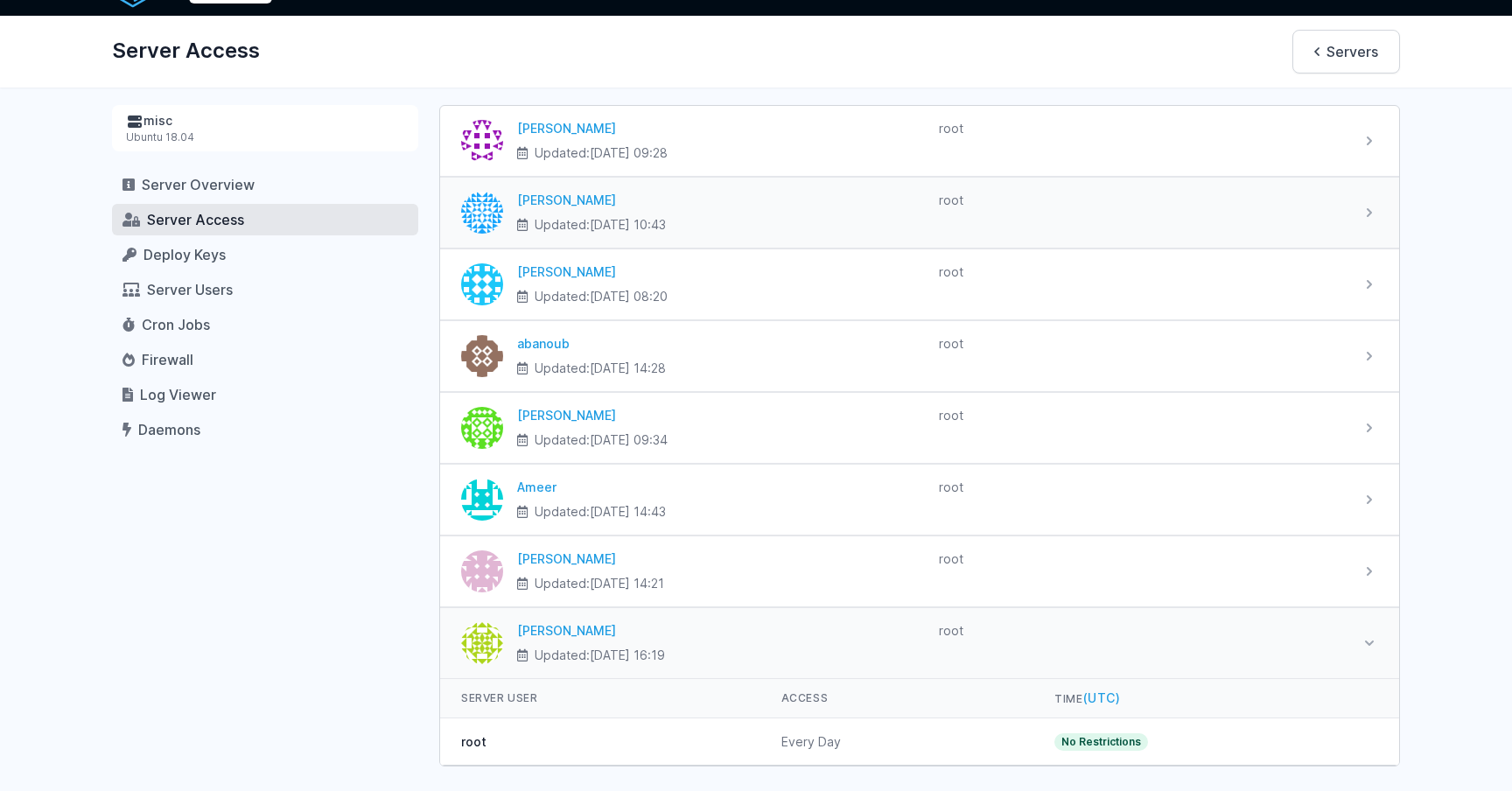
scroll to position [0, 0]
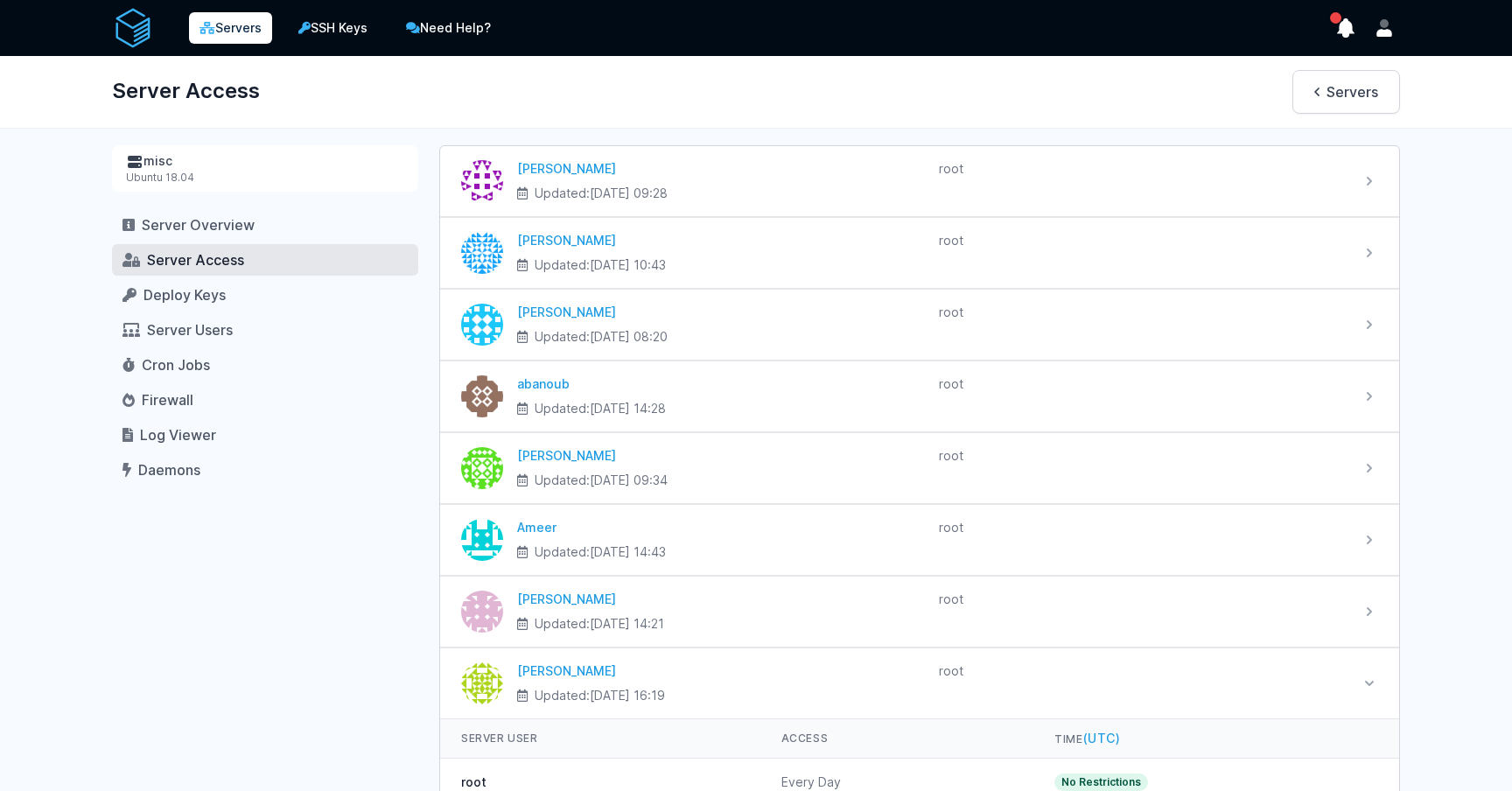
click at [122, 19] on img at bounding box center [133, 28] width 42 height 42
click at [150, 285] on link "Deploy Keys" at bounding box center [265, 295] width 306 height 32
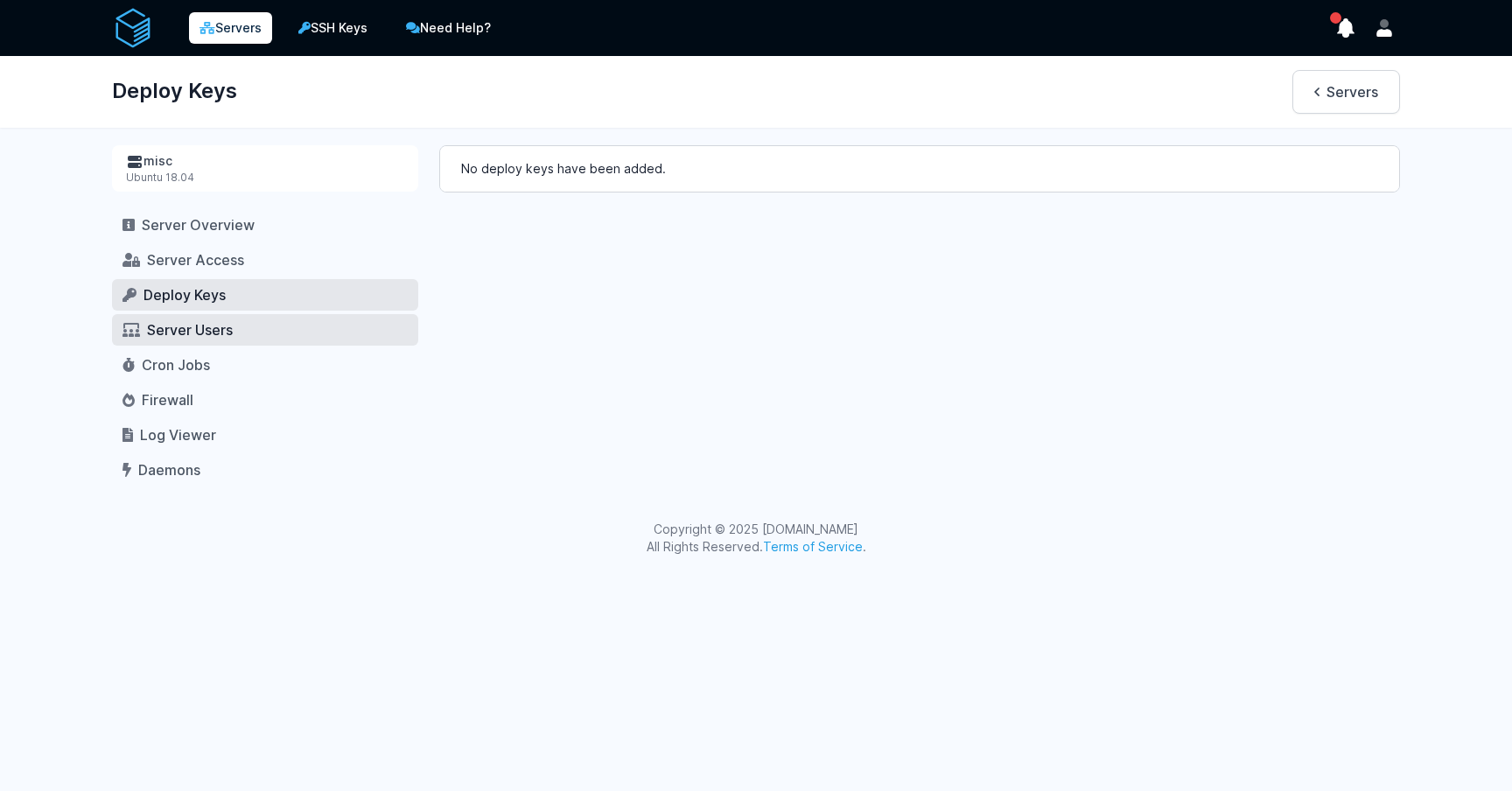
click at [155, 338] on span "Server Users" at bounding box center [190, 329] width 86 height 18
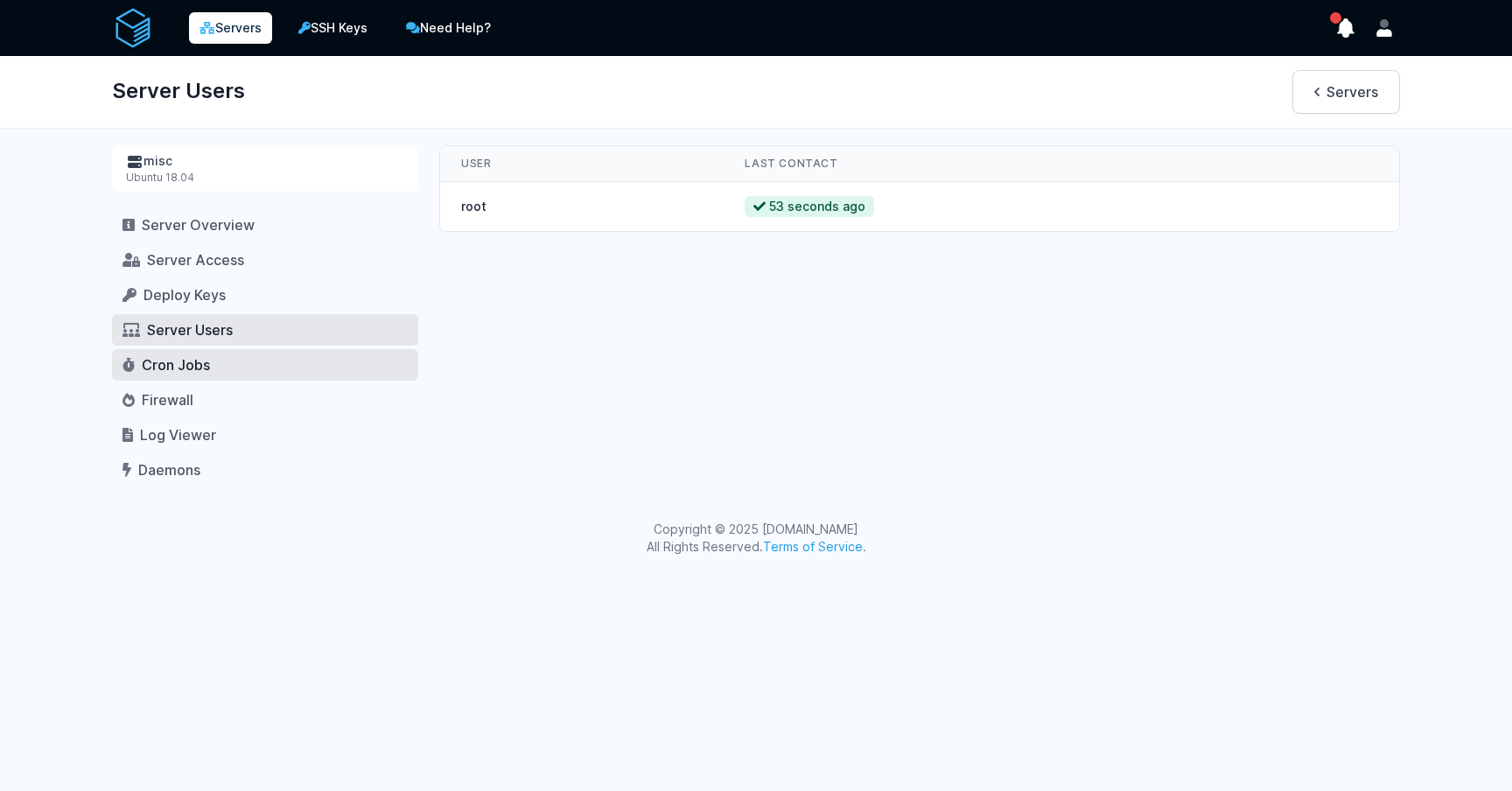
click at [162, 372] on span "Cron Jobs" at bounding box center [176, 364] width 69 height 18
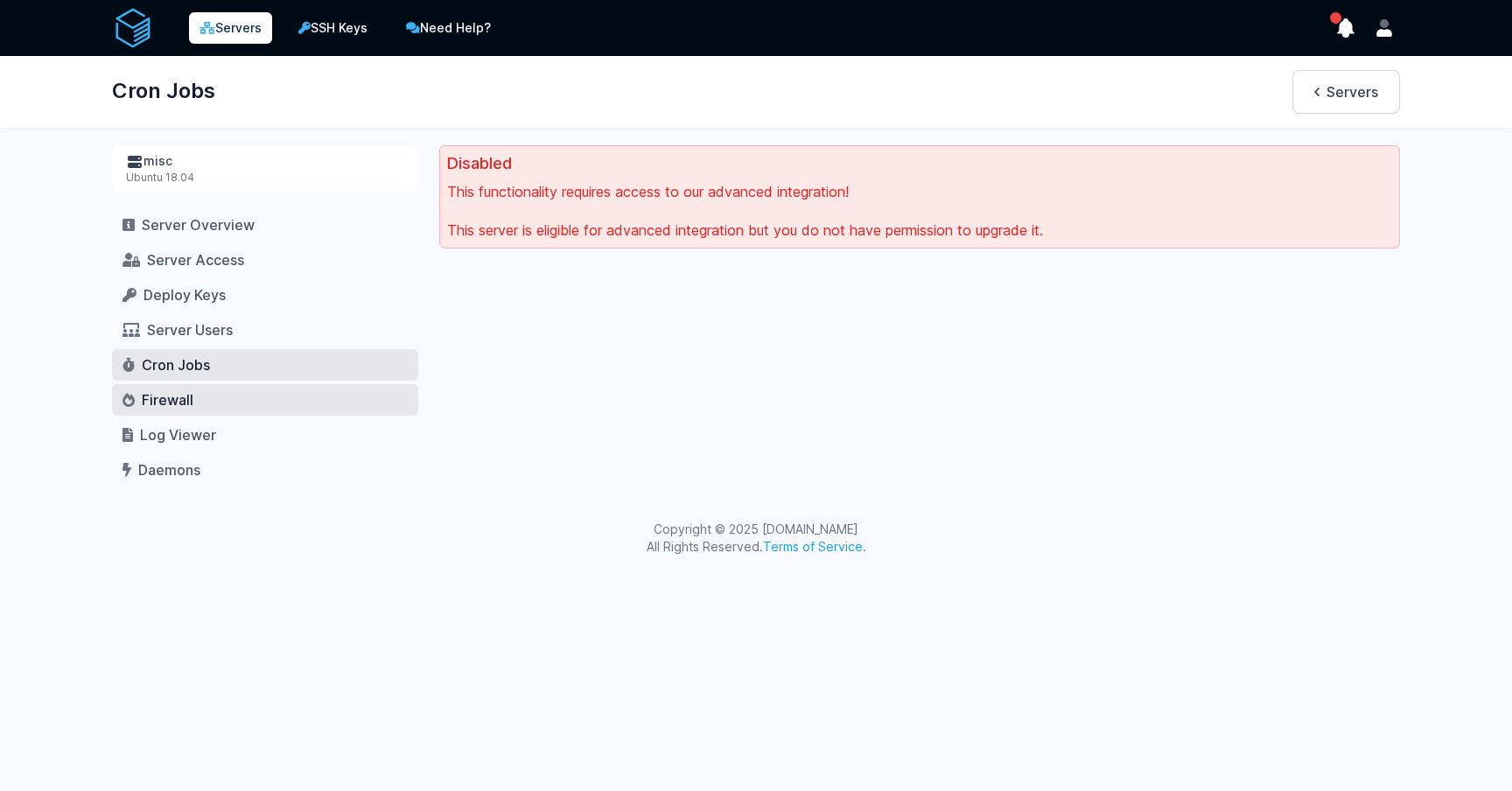
click at [164, 412] on link "Firewall" at bounding box center [265, 400] width 306 height 32
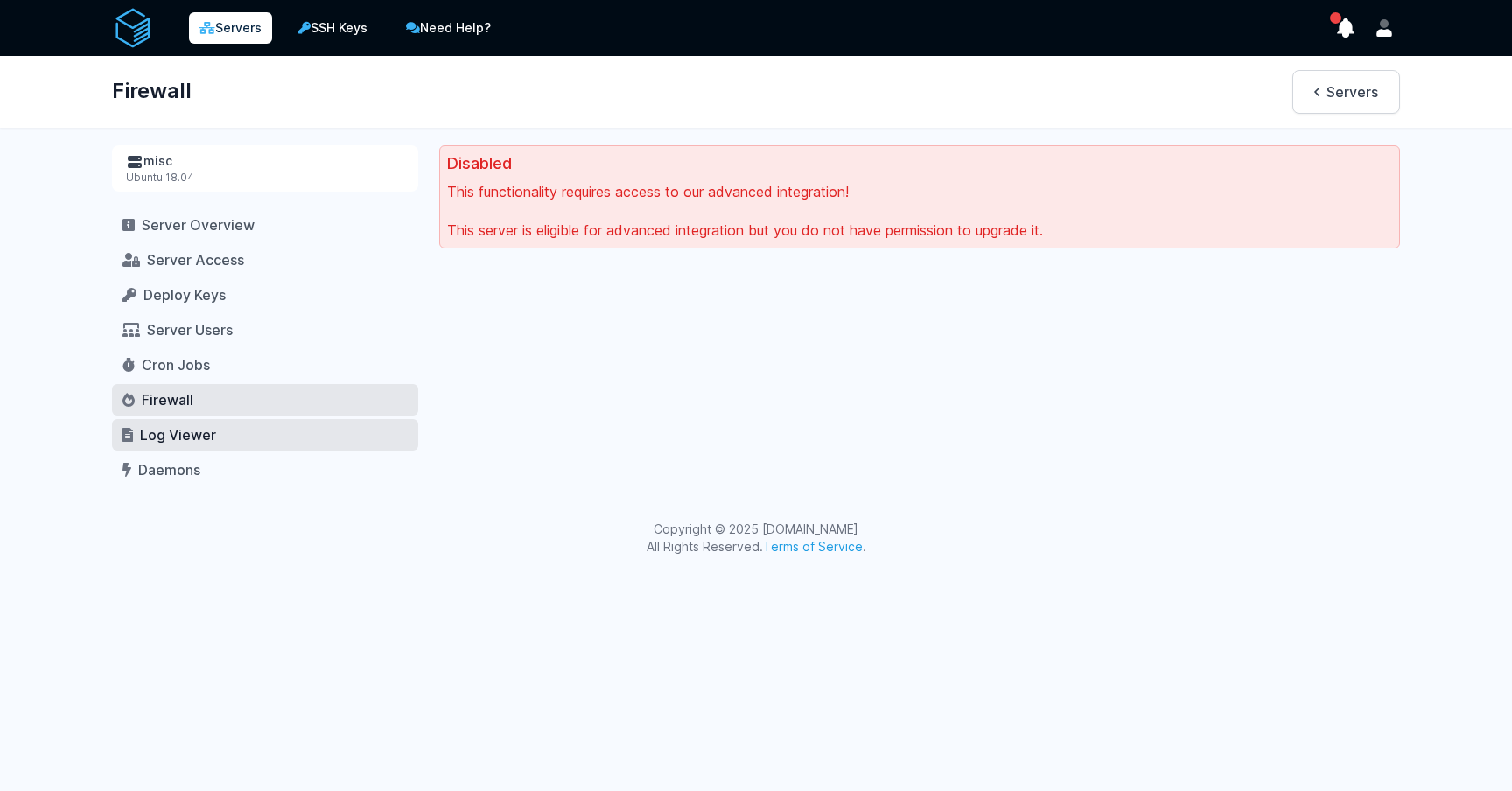
click at [164, 431] on span "Log Viewer" at bounding box center [178, 435] width 76 height 18
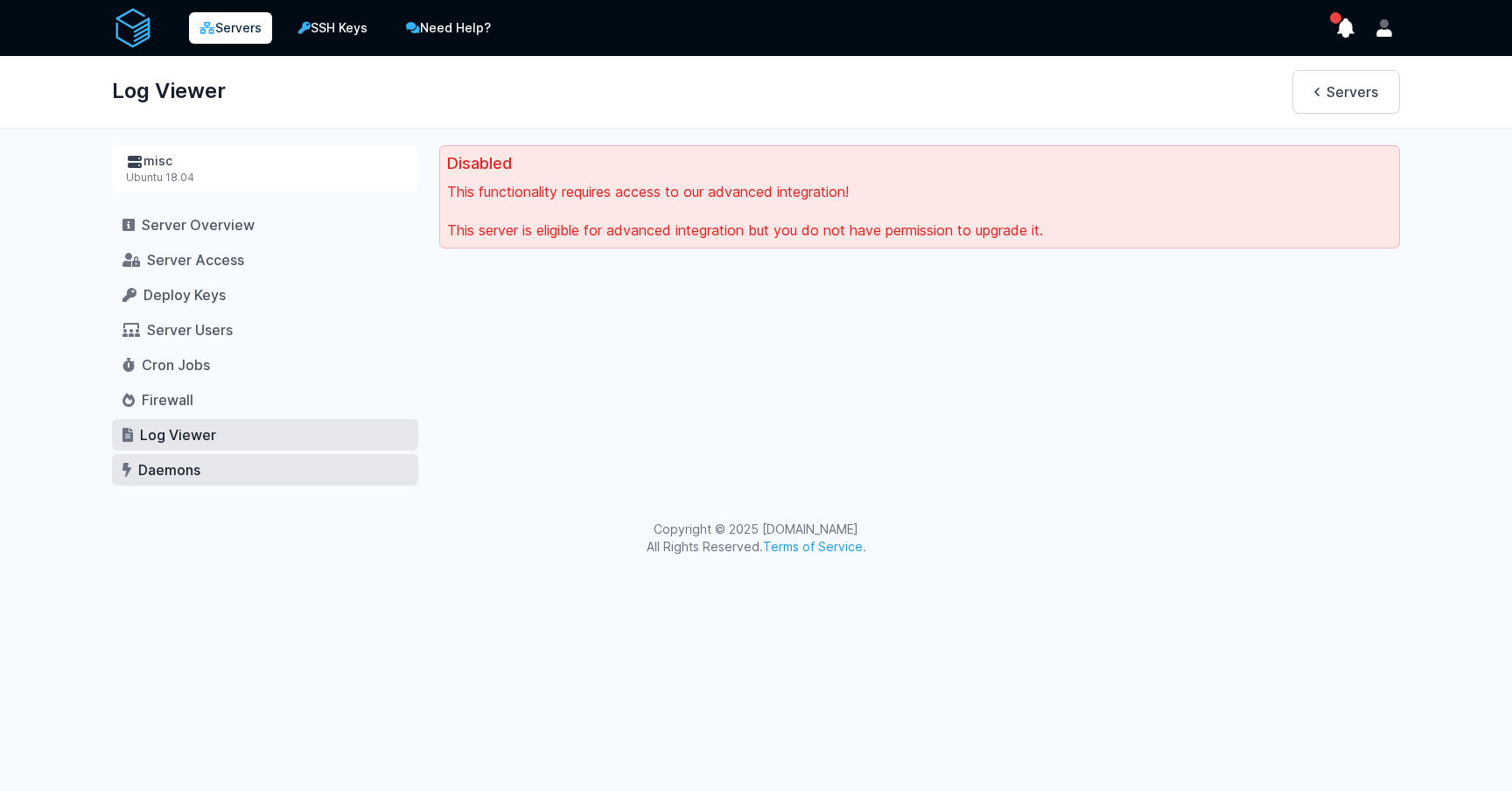
click at [164, 455] on link "Daemons" at bounding box center [265, 470] width 306 height 32
click at [128, 35] on img at bounding box center [133, 28] width 42 height 42
click at [132, 32] on img at bounding box center [133, 28] width 42 height 42
click at [199, 205] on div "misc Ubuntu 18.04 Server Overview Server Access Deploy Keys Server Users Cron J…" at bounding box center [265, 315] width 306 height 340
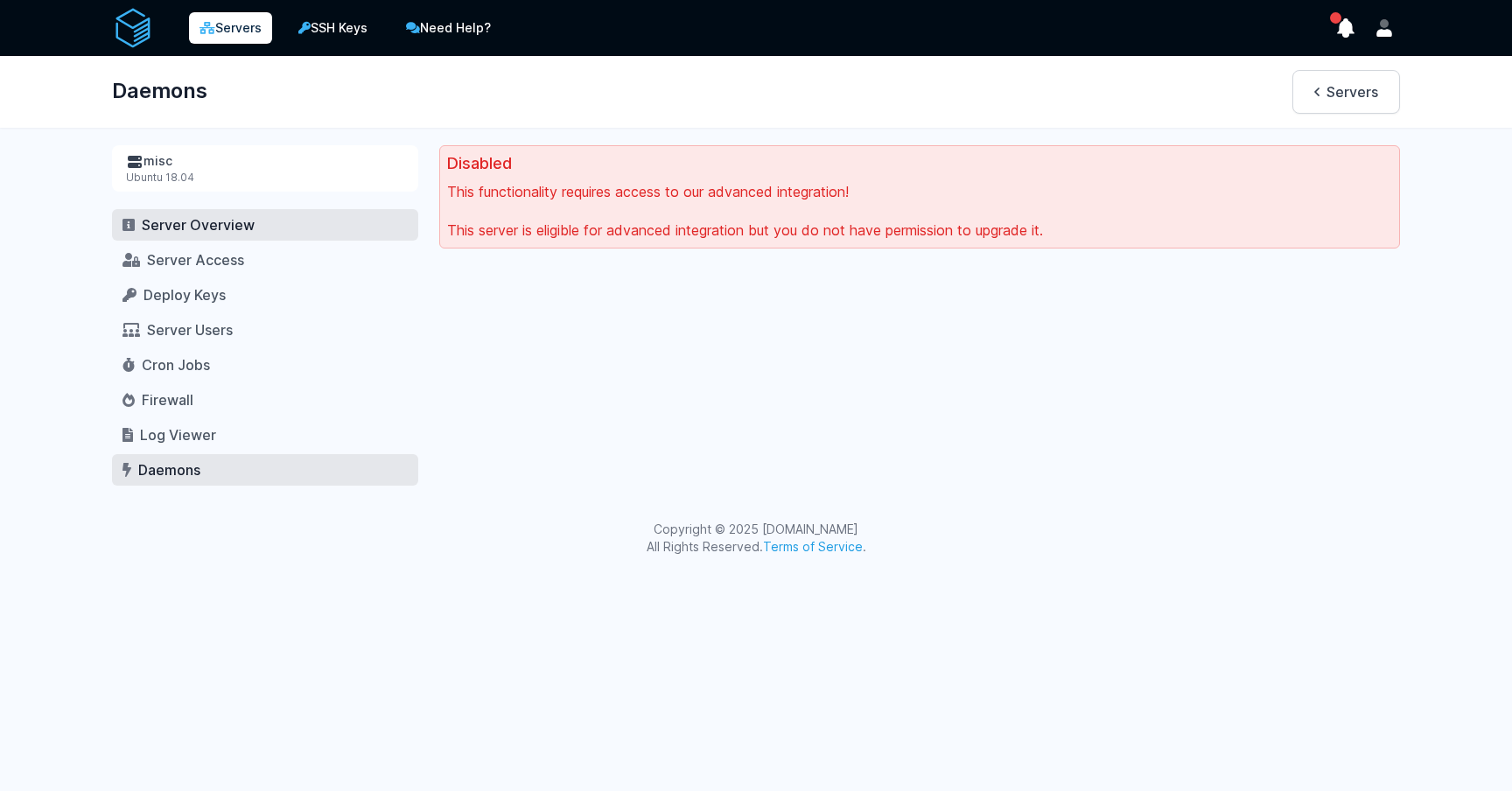
click at [197, 211] on link "Server Overview" at bounding box center [265, 225] width 306 height 32
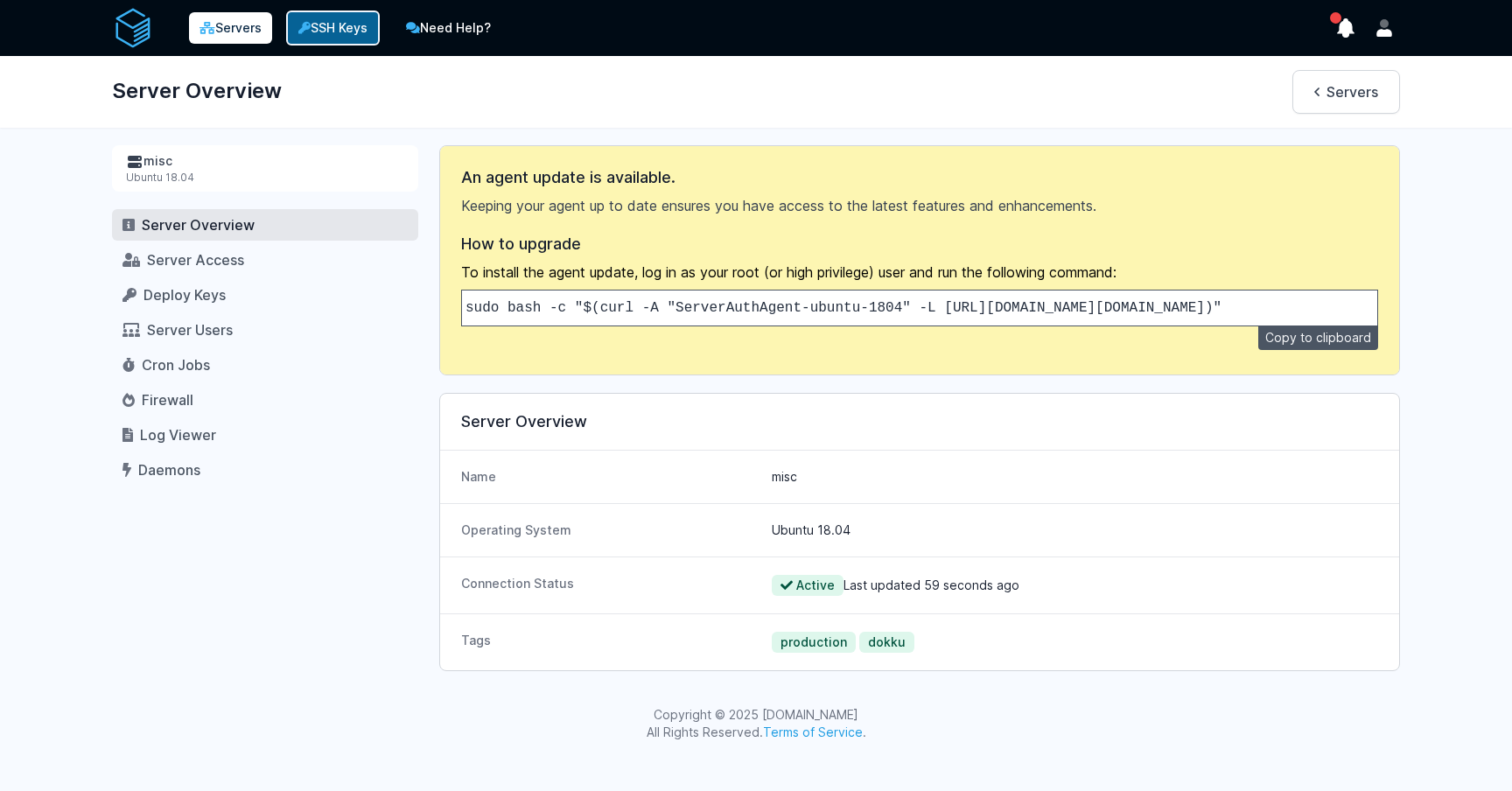
click at [356, 26] on link "SSH Keys" at bounding box center [333, 28] width 94 height 35
